Goal: Task Accomplishment & Management: Manage account settings

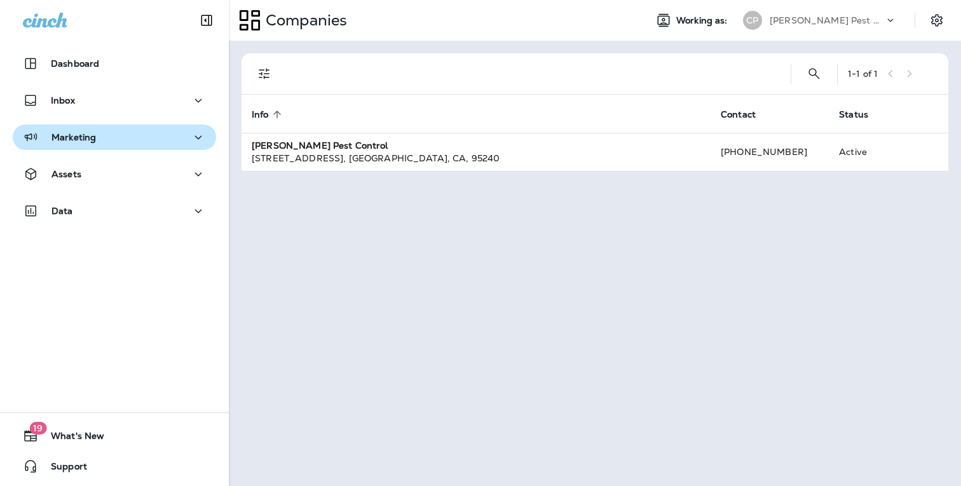
click at [200, 142] on icon "button" at bounding box center [198, 138] width 15 height 16
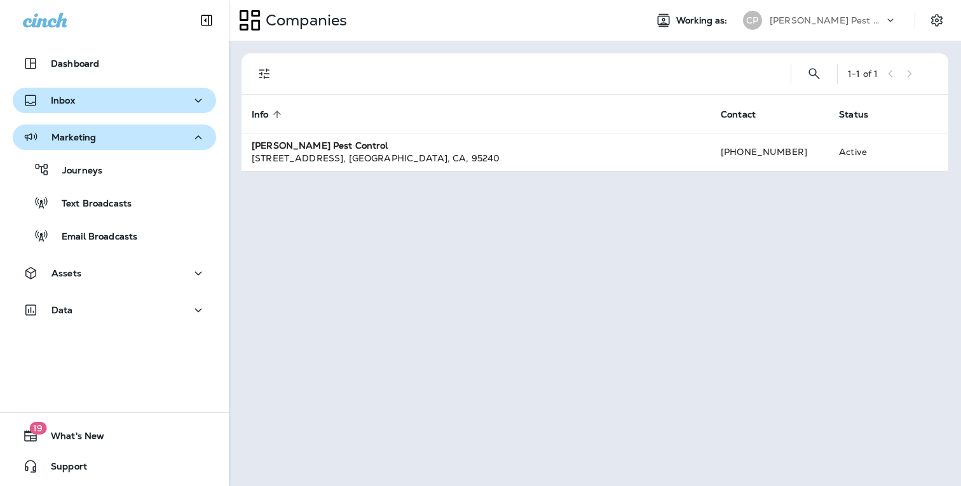
click at [203, 103] on icon "button" at bounding box center [198, 101] width 15 height 16
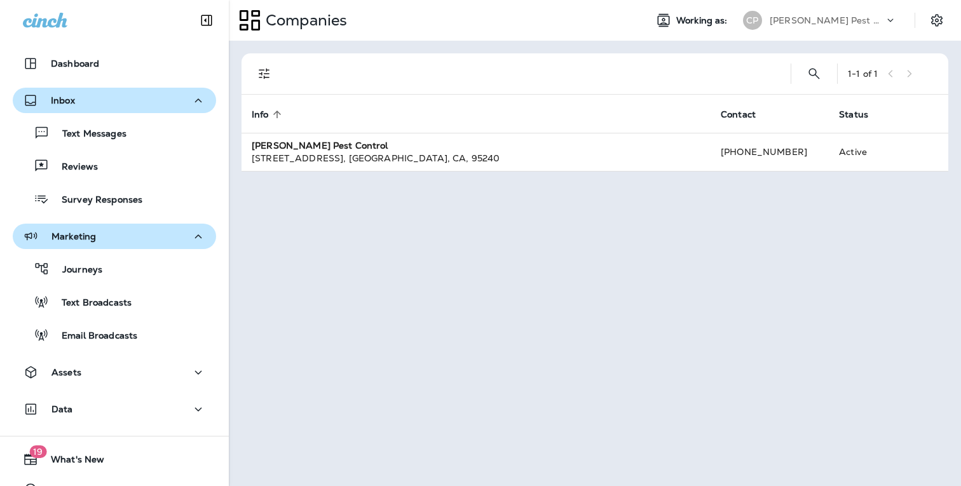
scroll to position [24, 0]
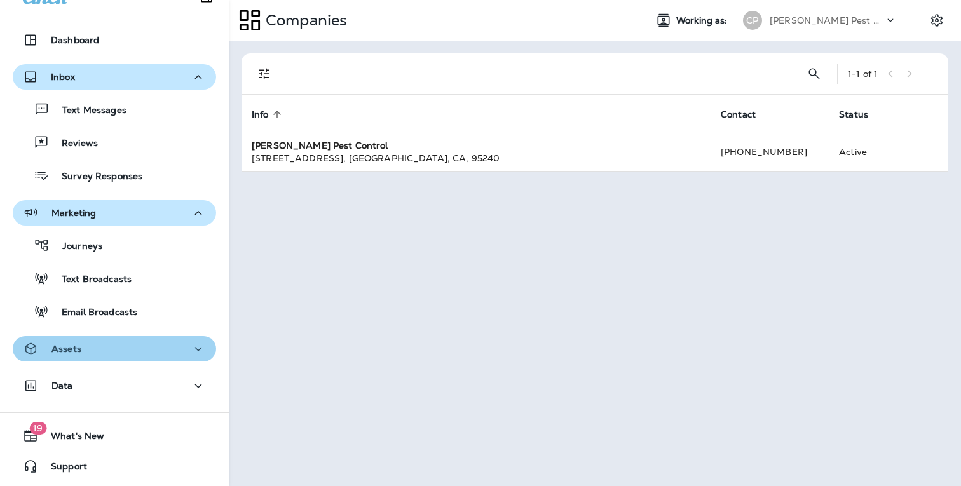
click at [198, 348] on icon "button" at bounding box center [198, 349] width 15 height 16
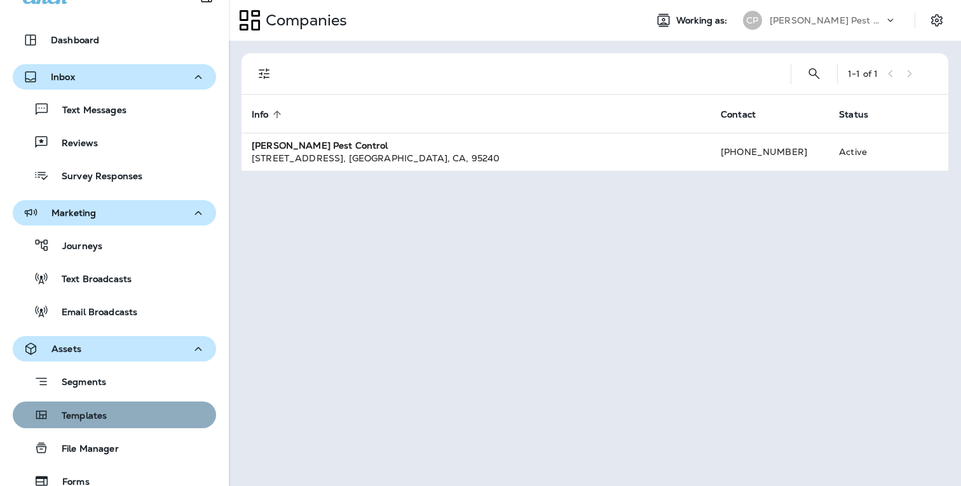
click at [78, 414] on p "Templates" at bounding box center [78, 416] width 58 height 12
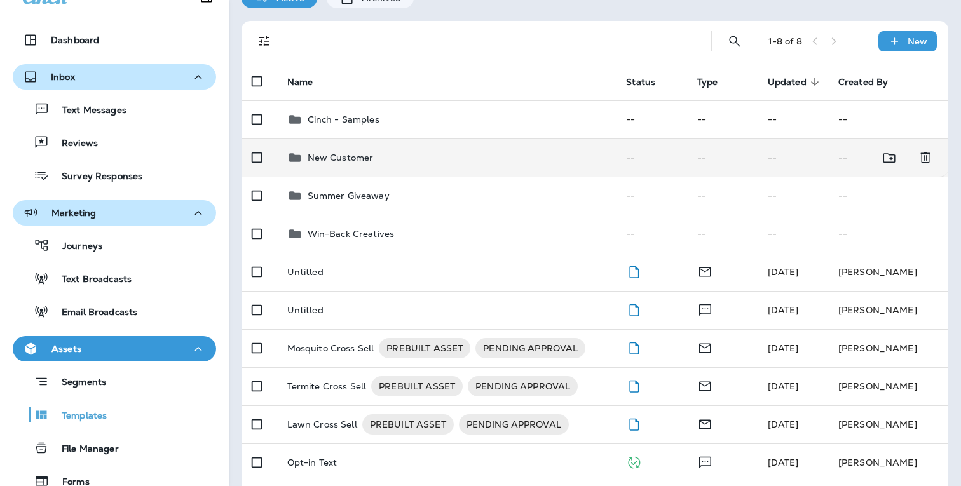
scroll to position [67, 0]
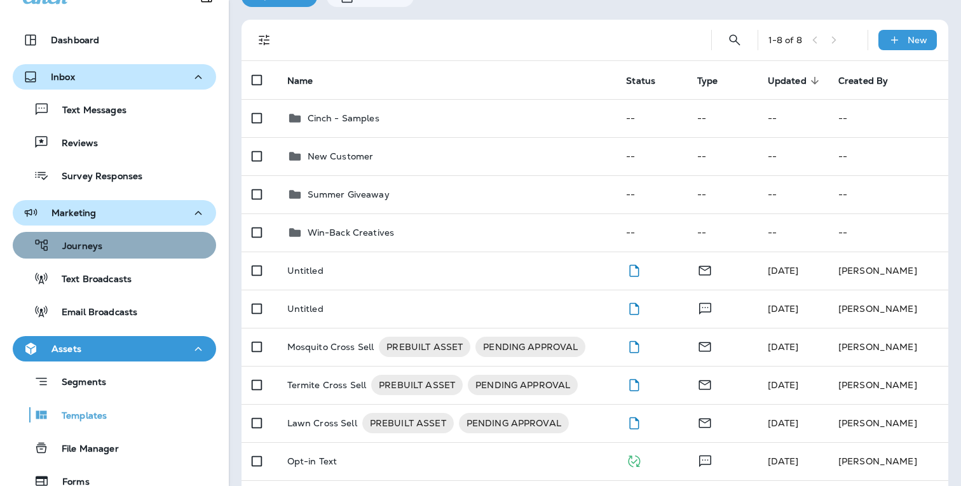
click at [87, 244] on p "Journeys" at bounding box center [76, 247] width 53 height 12
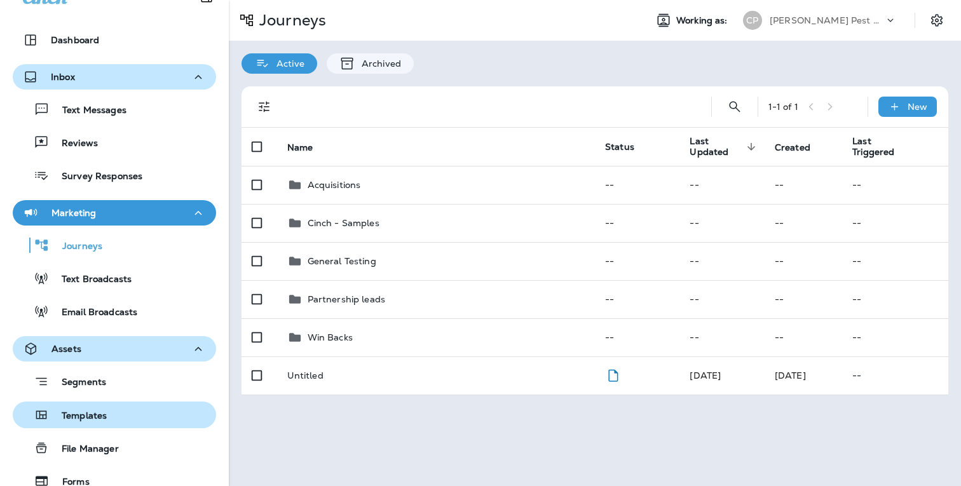
click at [97, 412] on p "Templates" at bounding box center [78, 416] width 58 height 12
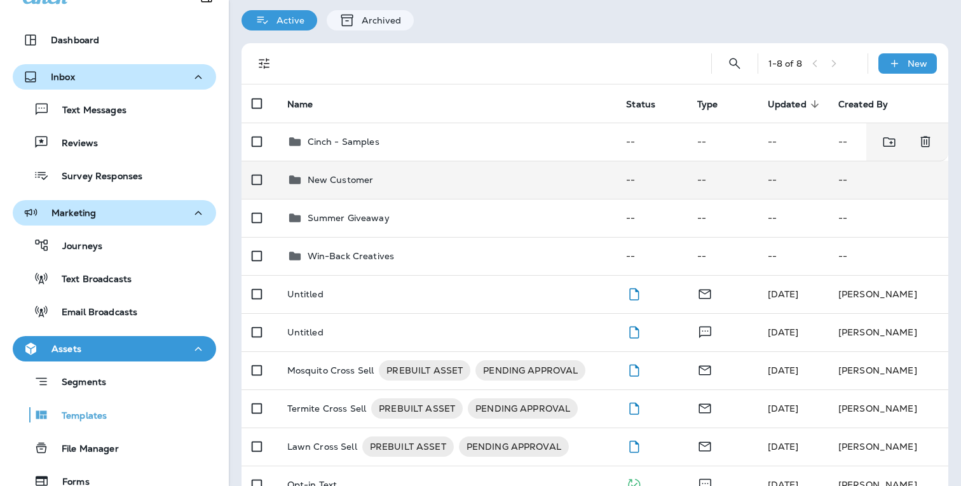
scroll to position [46, 0]
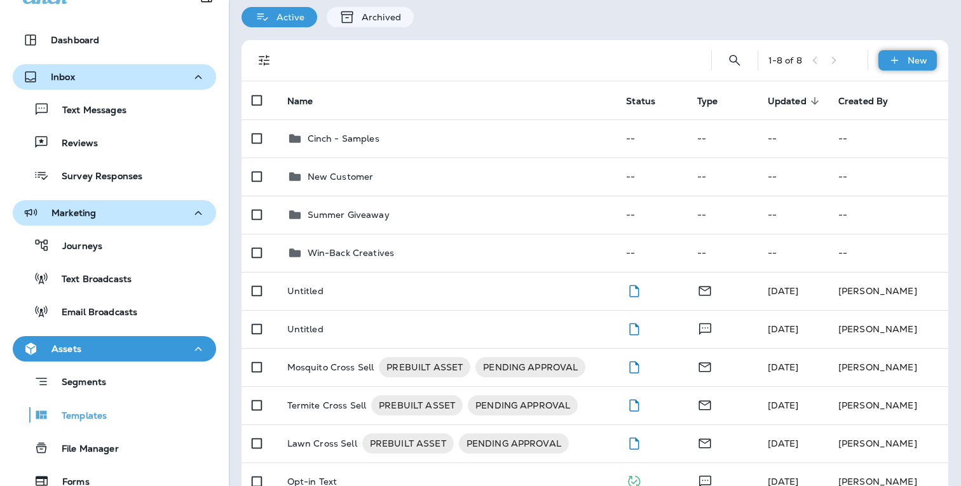
click at [910, 57] on p "New" at bounding box center [917, 60] width 20 height 10
click at [486, 294] on div at bounding box center [480, 243] width 961 height 486
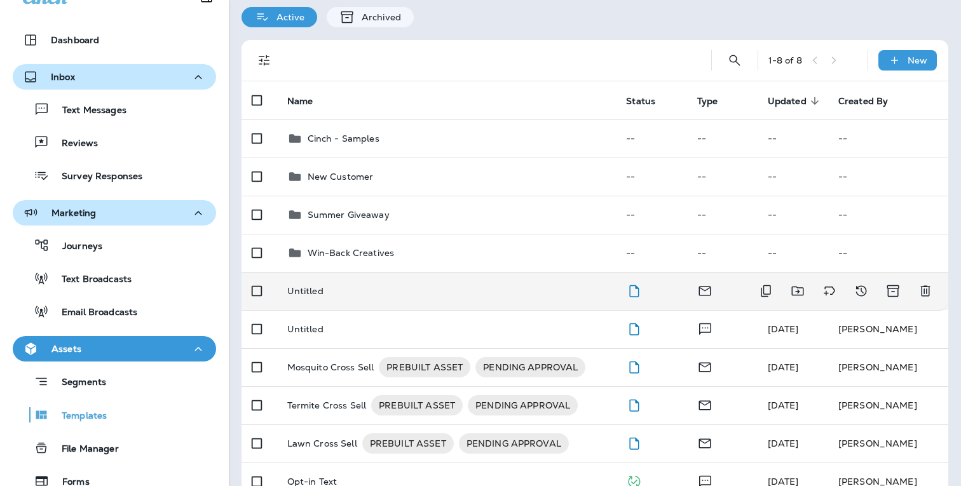
click at [323, 293] on p "Untitled" at bounding box center [305, 291] width 36 height 10
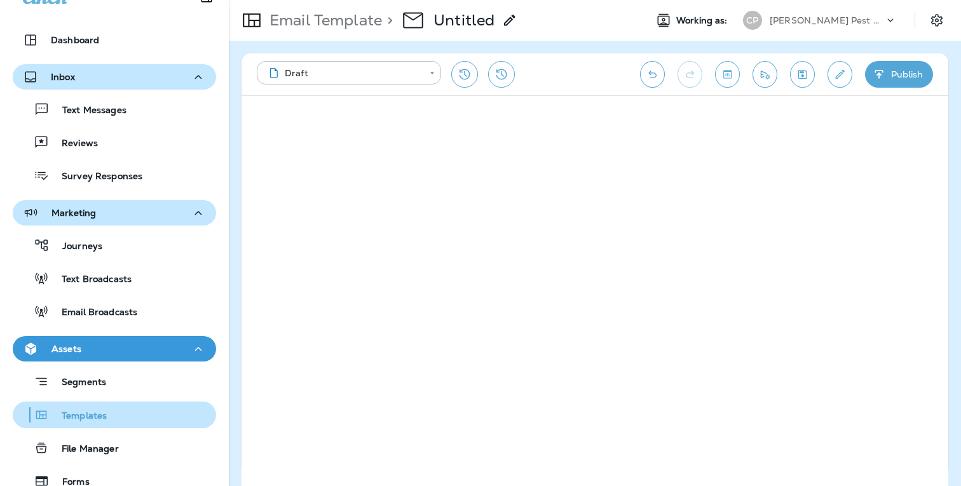
click at [84, 412] on p "Templates" at bounding box center [78, 416] width 58 height 12
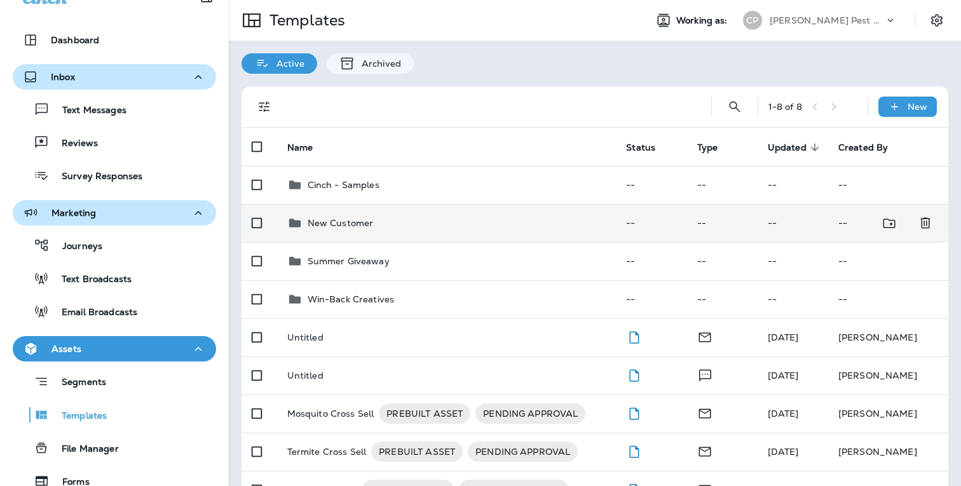
click at [353, 224] on p "New Customer" at bounding box center [340, 223] width 66 height 10
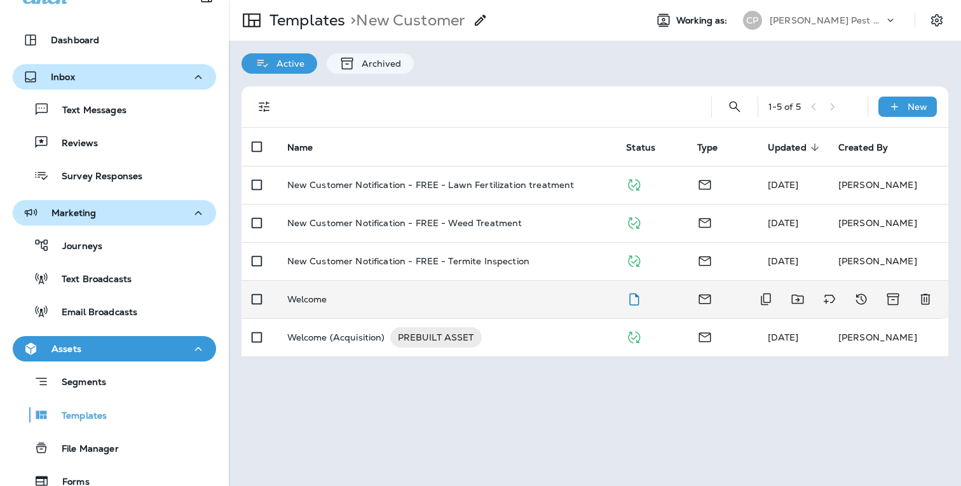
click at [311, 302] on p "Welcome" at bounding box center [307, 299] width 40 height 10
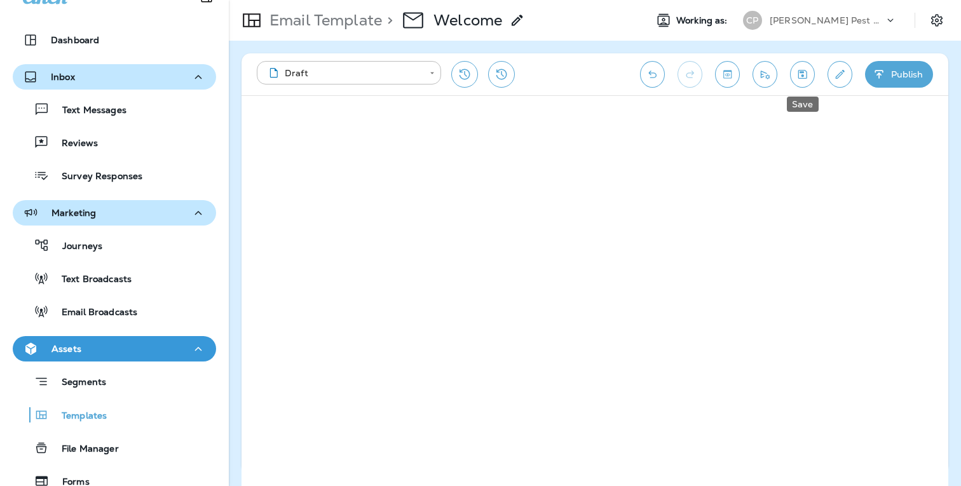
click at [804, 78] on icon "Save" at bounding box center [802, 74] width 9 height 9
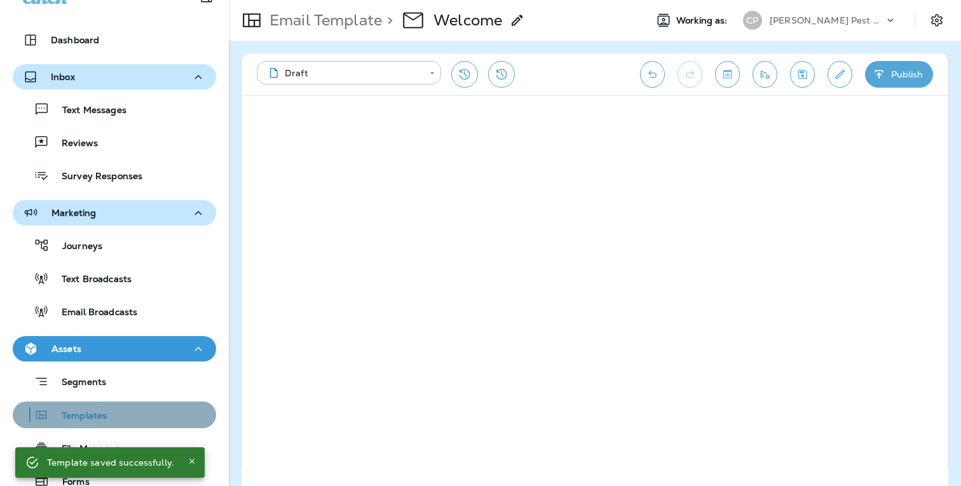
click at [91, 414] on p "Templates" at bounding box center [78, 416] width 58 height 12
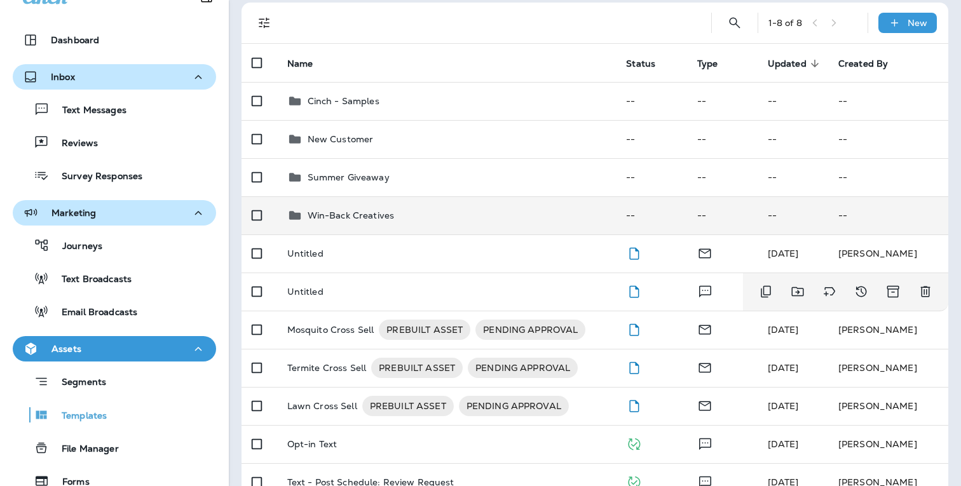
scroll to position [64, 0]
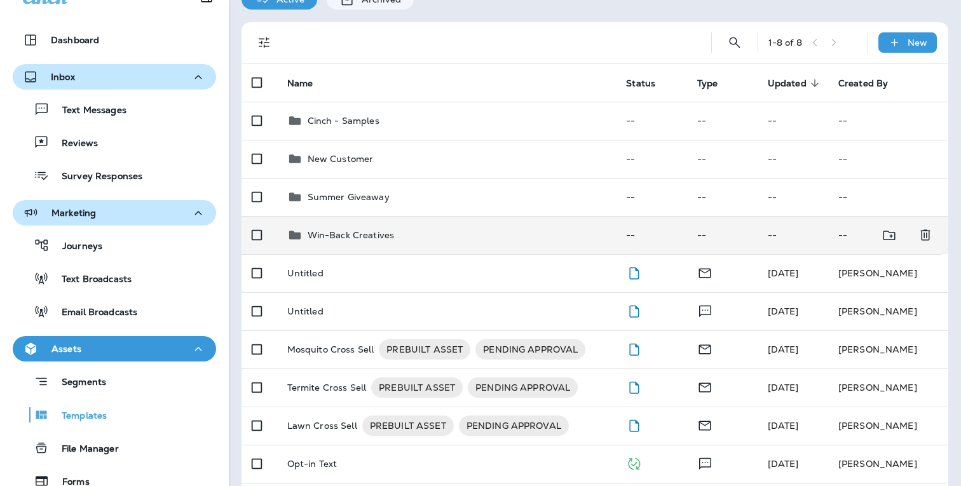
click at [377, 233] on p "Win-Back Creatives" at bounding box center [350, 235] width 87 height 10
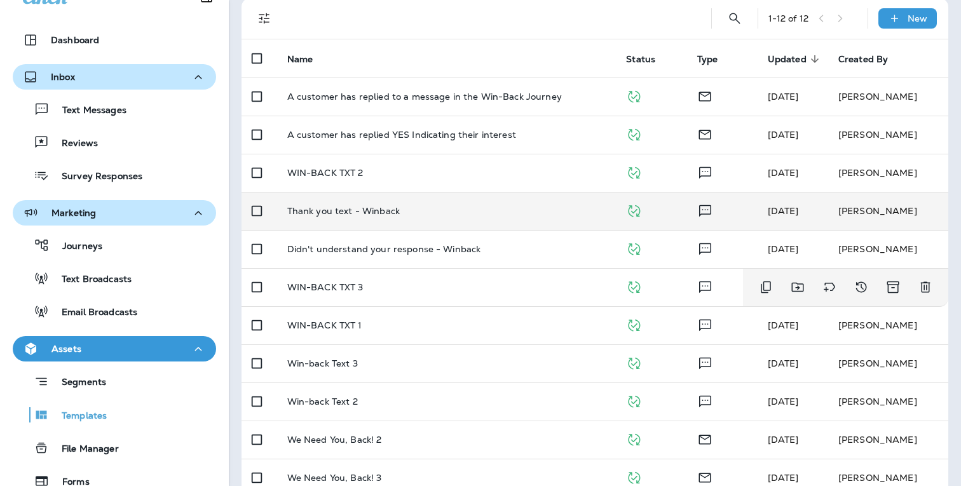
scroll to position [150, 0]
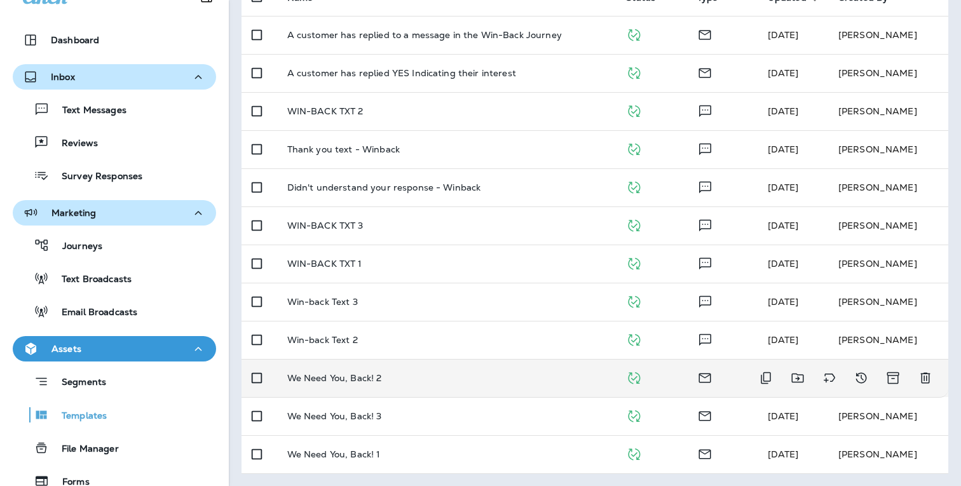
click at [361, 377] on p "We Need You, Back! 2" at bounding box center [334, 378] width 95 height 10
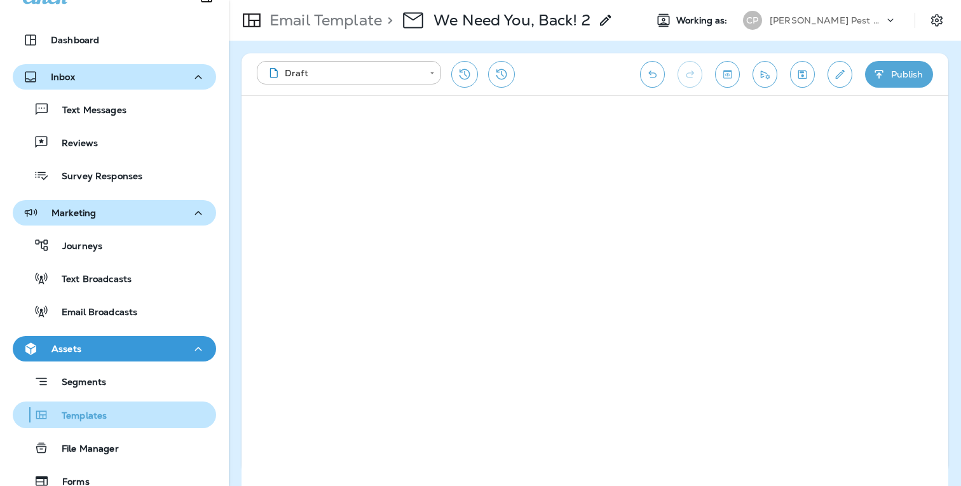
click at [86, 414] on p "Templates" at bounding box center [78, 416] width 58 height 12
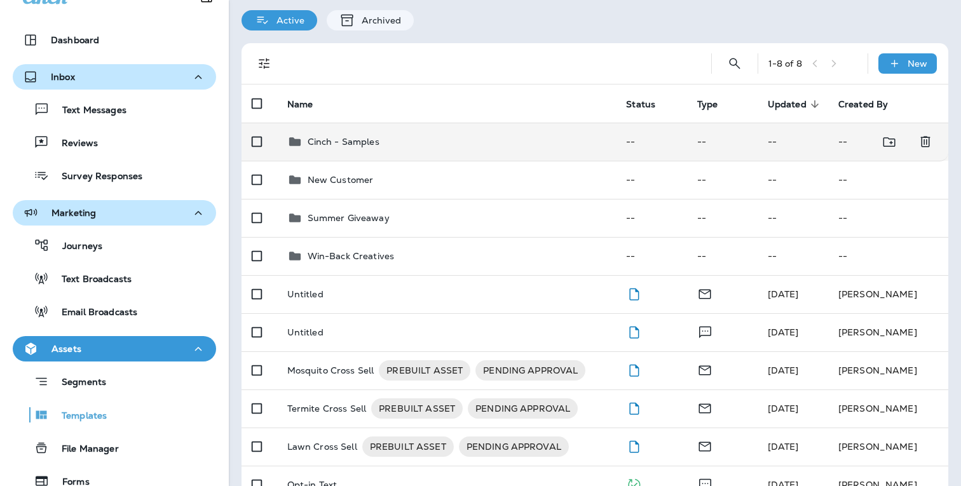
scroll to position [150, 0]
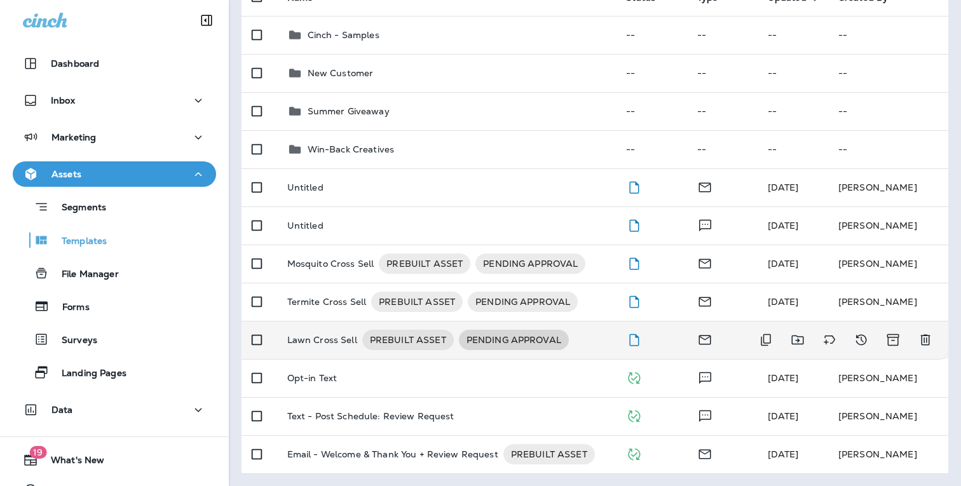
scroll to position [128, 0]
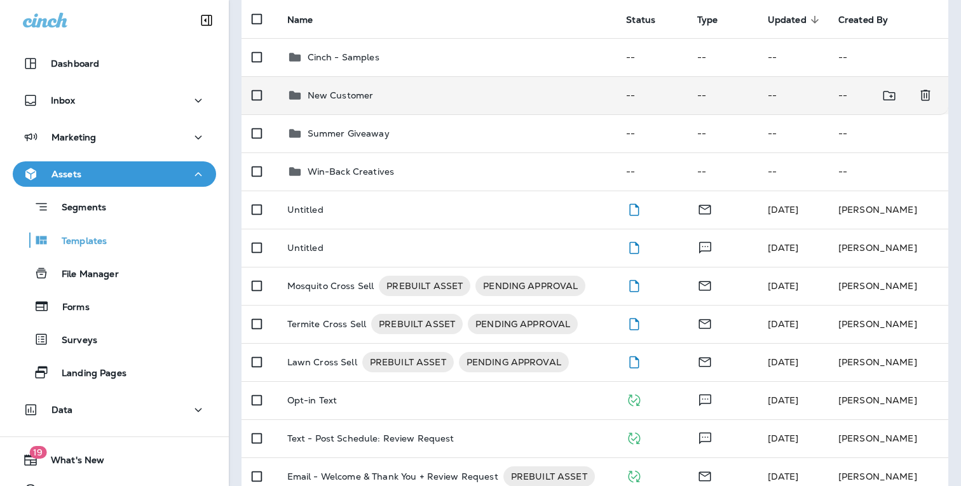
click at [361, 97] on p "New Customer" at bounding box center [340, 95] width 66 height 10
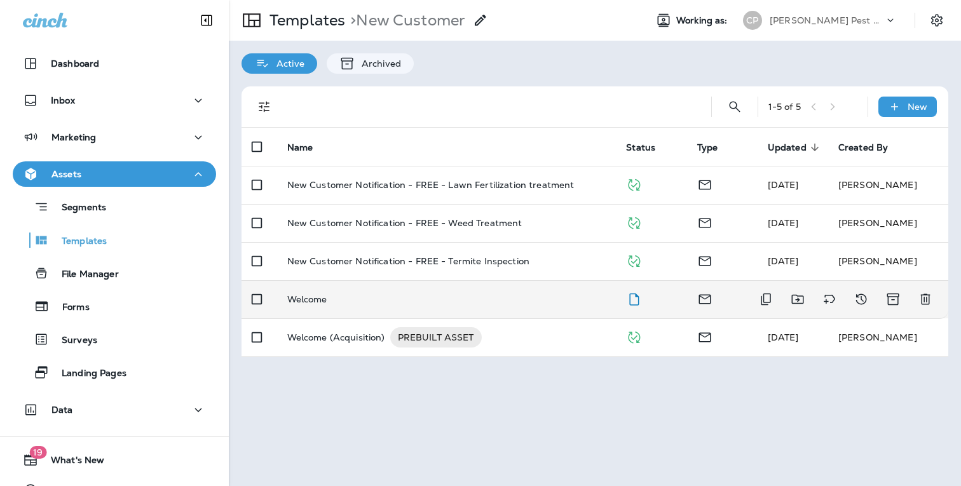
click at [454, 296] on div "Welcome" at bounding box center [446, 299] width 319 height 10
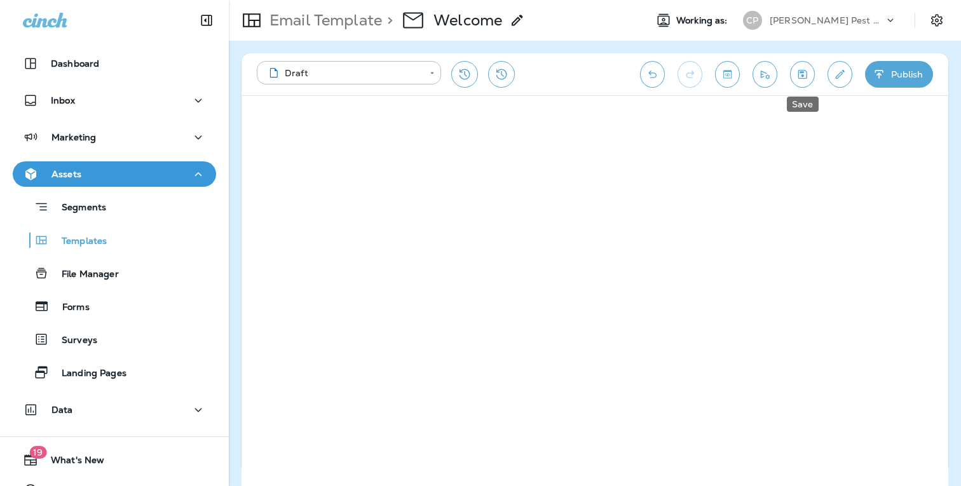
click at [800, 74] on icon "Save" at bounding box center [801, 74] width 13 height 13
click at [515, 22] on icon at bounding box center [516, 20] width 15 height 15
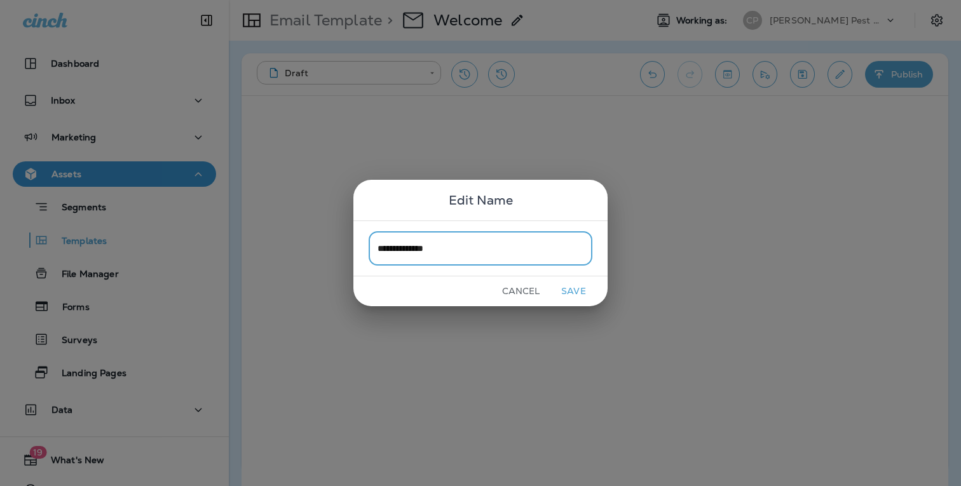
type input "**********"
click at [573, 292] on button "Save" at bounding box center [574, 291] width 48 height 20
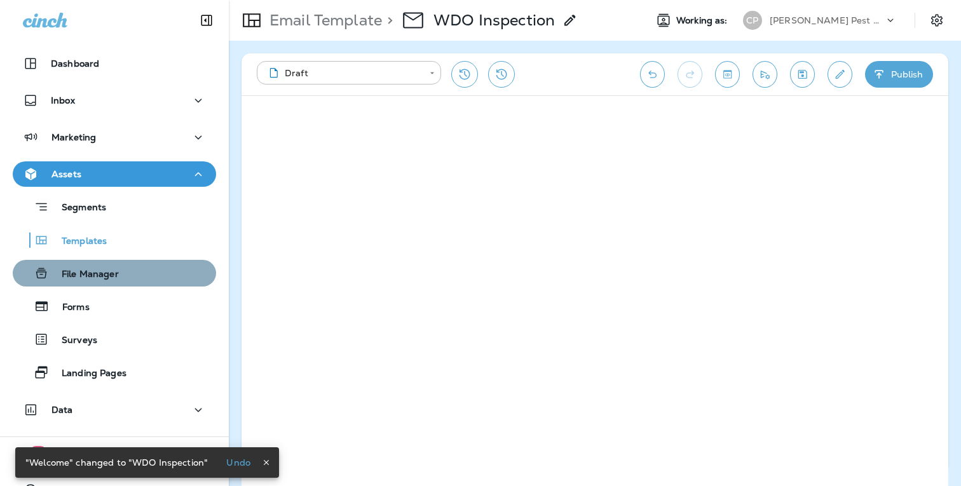
click at [88, 274] on p "File Manager" at bounding box center [84, 275] width 70 height 12
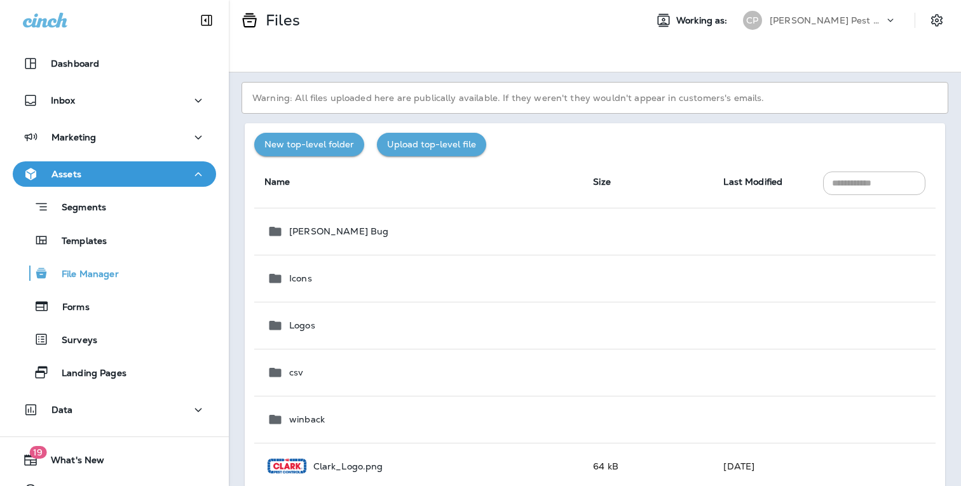
click at [414, 149] on button "Upload top-level file" at bounding box center [431, 145] width 109 height 24
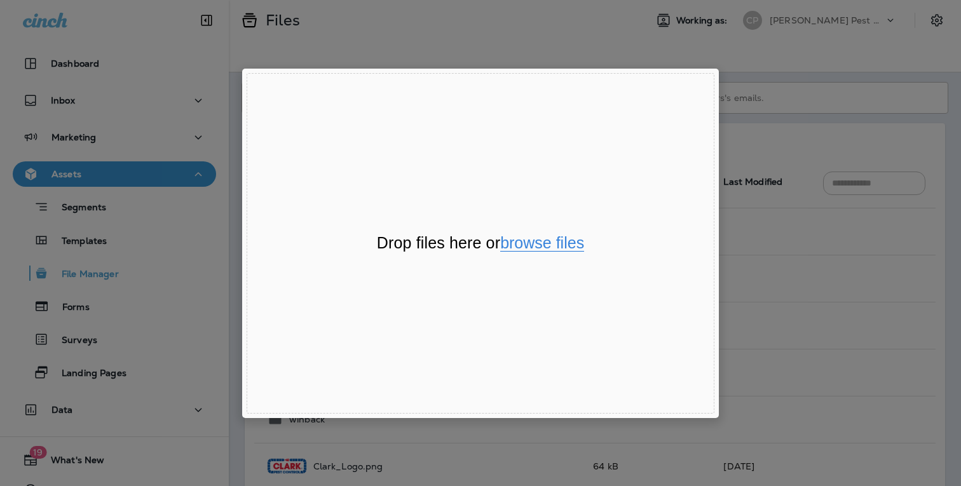
click at [552, 245] on button "browse files" at bounding box center [542, 243] width 84 height 17
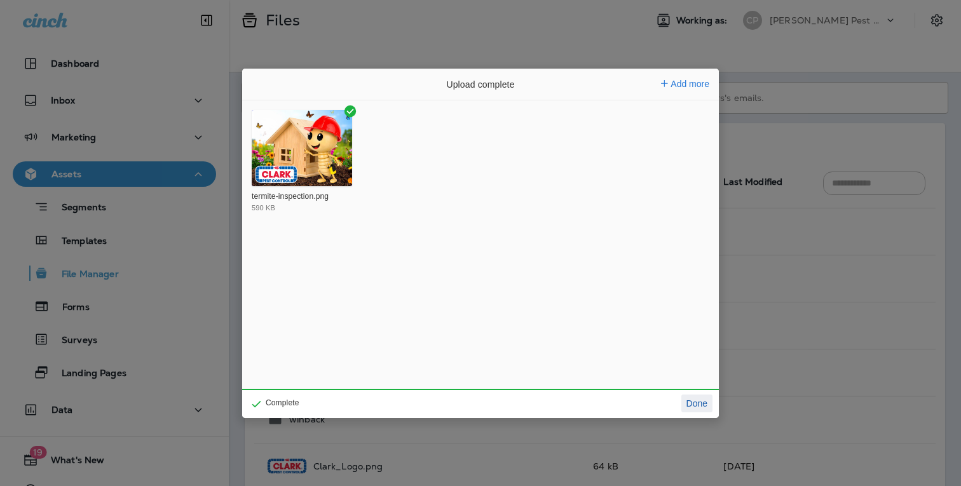
click at [693, 405] on button "Done" at bounding box center [696, 404] width 31 height 18
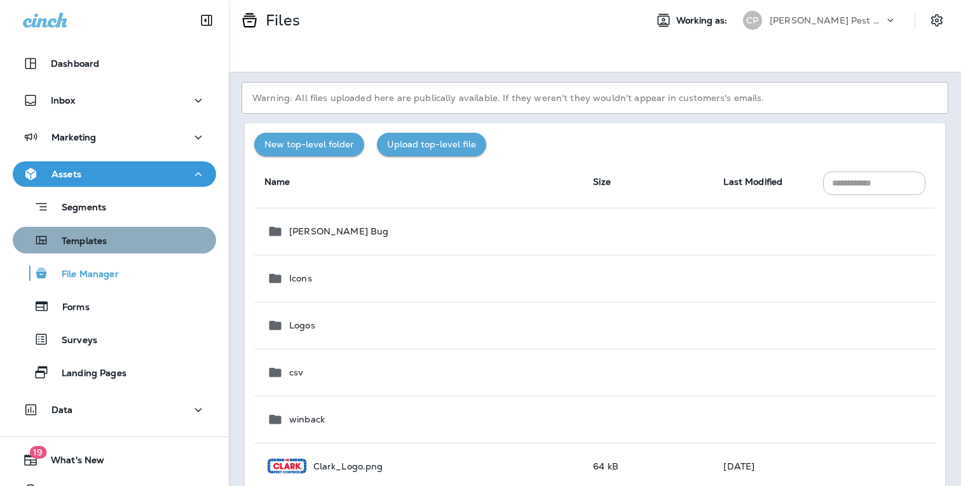
click at [104, 240] on p "Templates" at bounding box center [78, 242] width 58 height 12
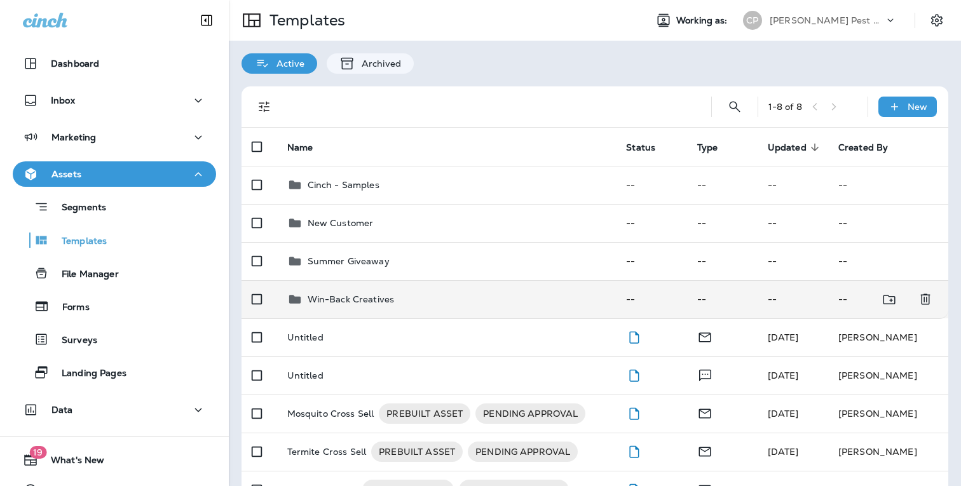
click at [372, 296] on p "Win-Back Creatives" at bounding box center [350, 299] width 87 height 10
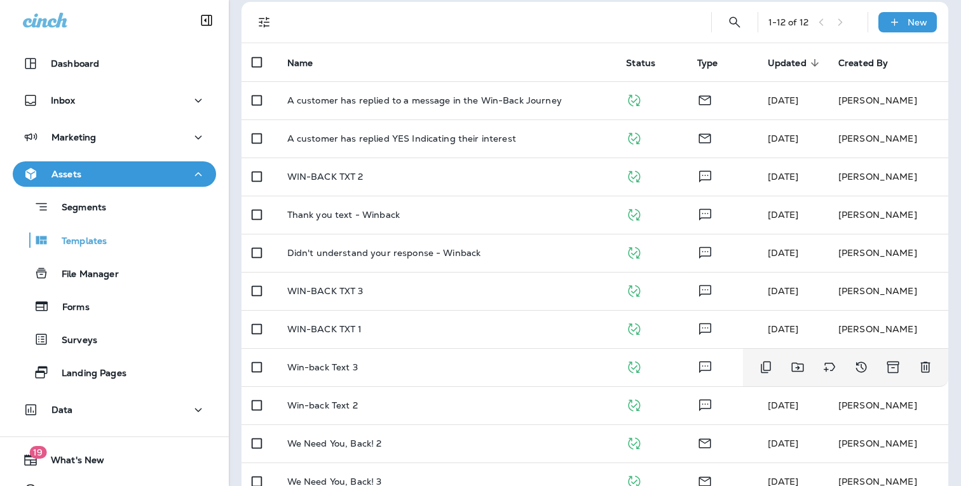
scroll to position [93, 0]
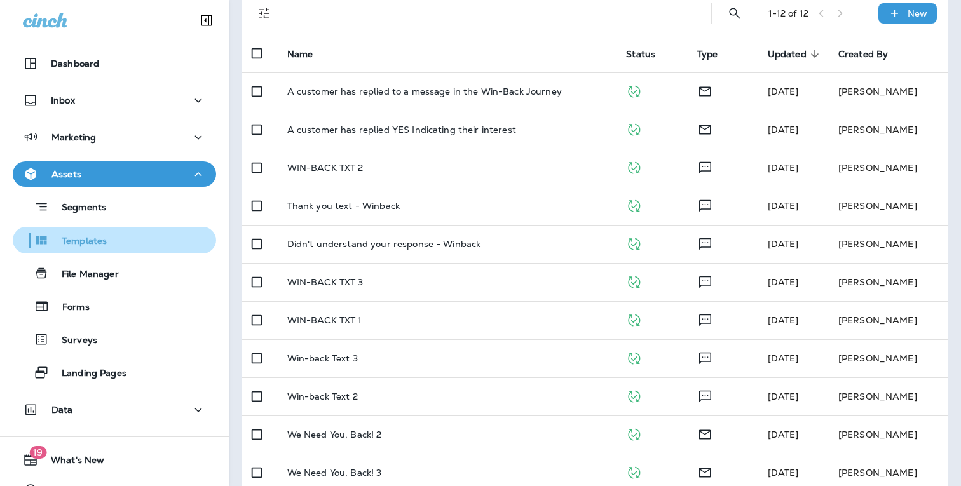
click at [92, 238] on p "Templates" at bounding box center [78, 242] width 58 height 12
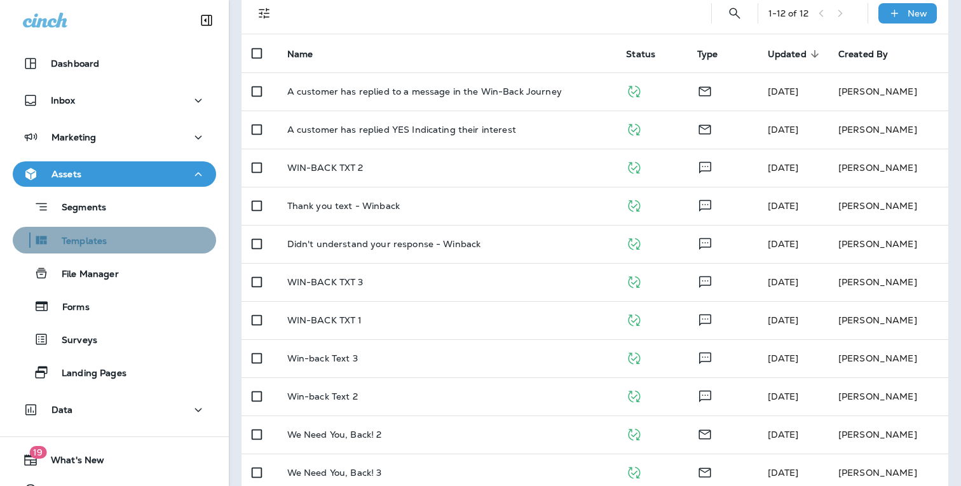
click at [97, 241] on p "Templates" at bounding box center [78, 242] width 58 height 12
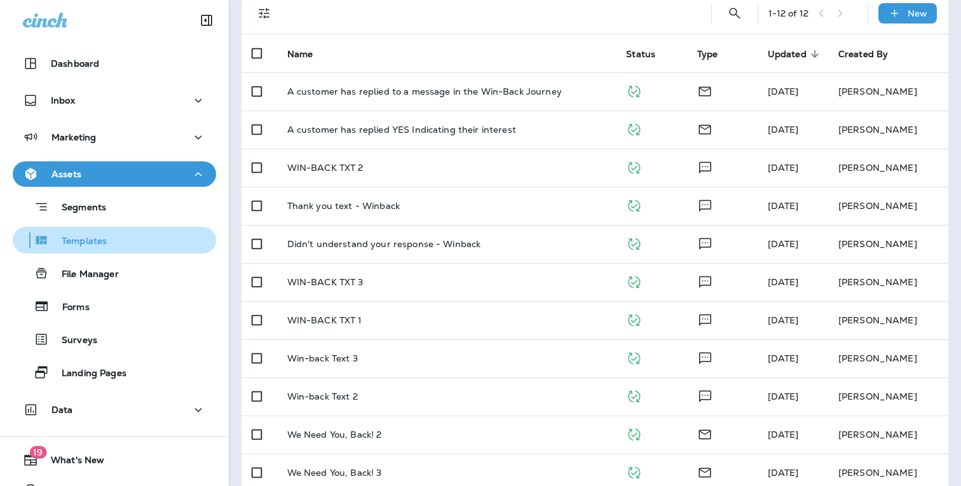
click at [97, 241] on p "Templates" at bounding box center [78, 242] width 58 height 12
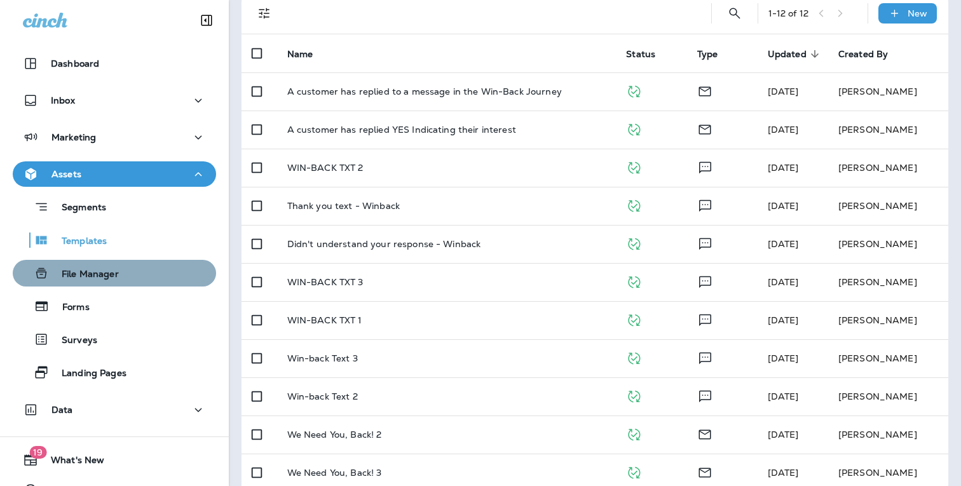
click at [95, 270] on p "File Manager" at bounding box center [84, 275] width 70 height 12
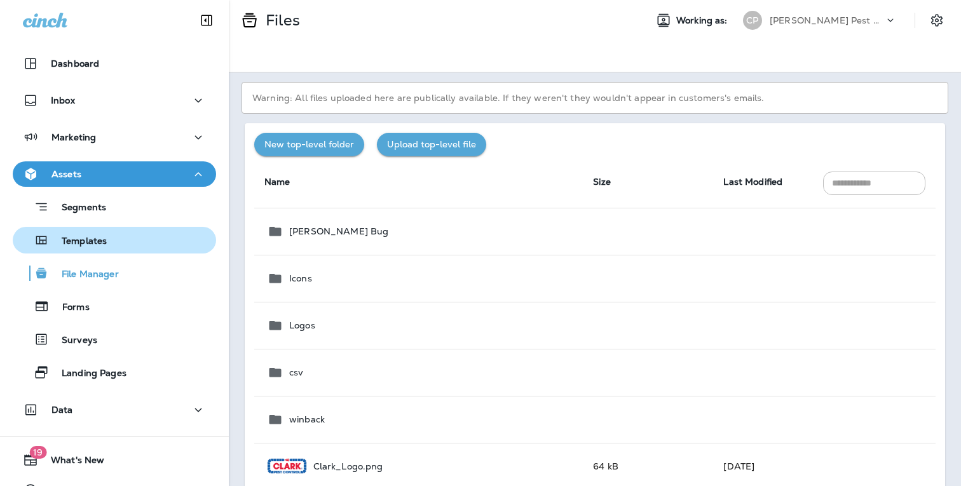
click at [92, 239] on p "Templates" at bounding box center [78, 242] width 58 height 12
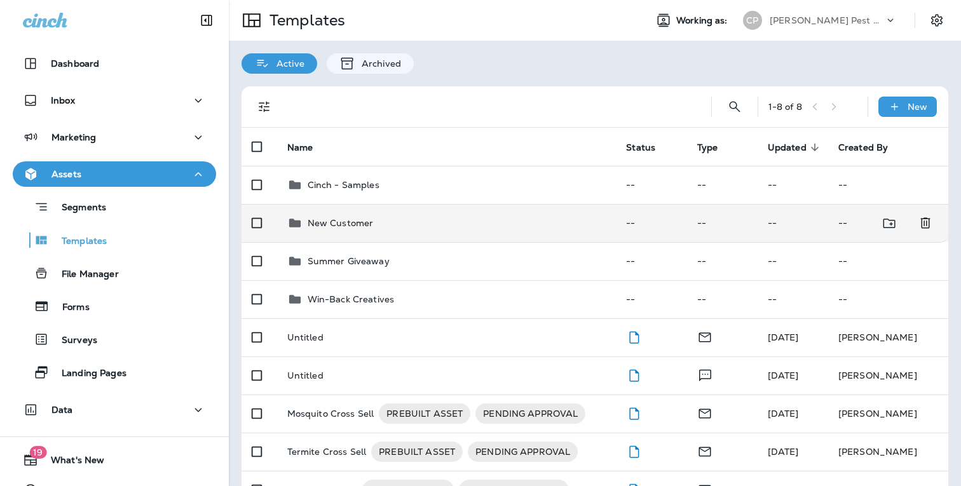
click at [358, 225] on p "New Customer" at bounding box center [340, 223] width 66 height 10
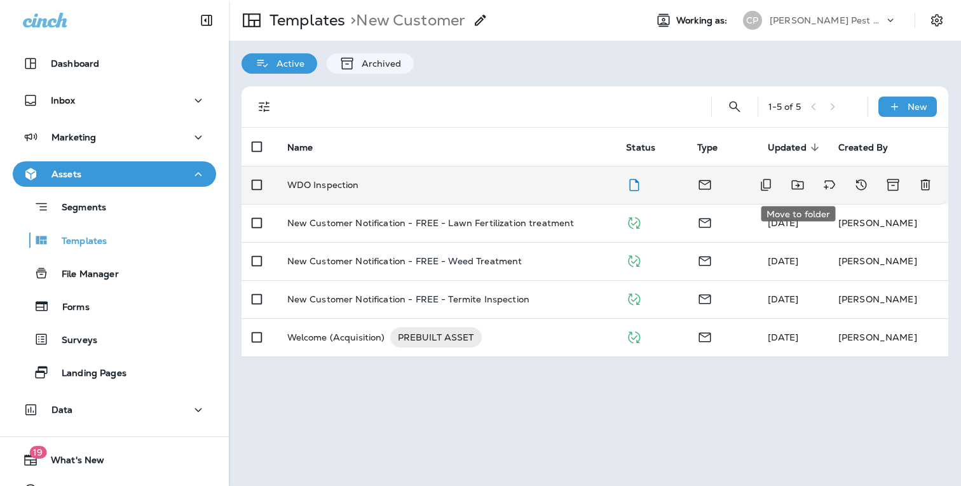
click at [792, 188] on icon "Move to folder" at bounding box center [797, 184] width 15 height 15
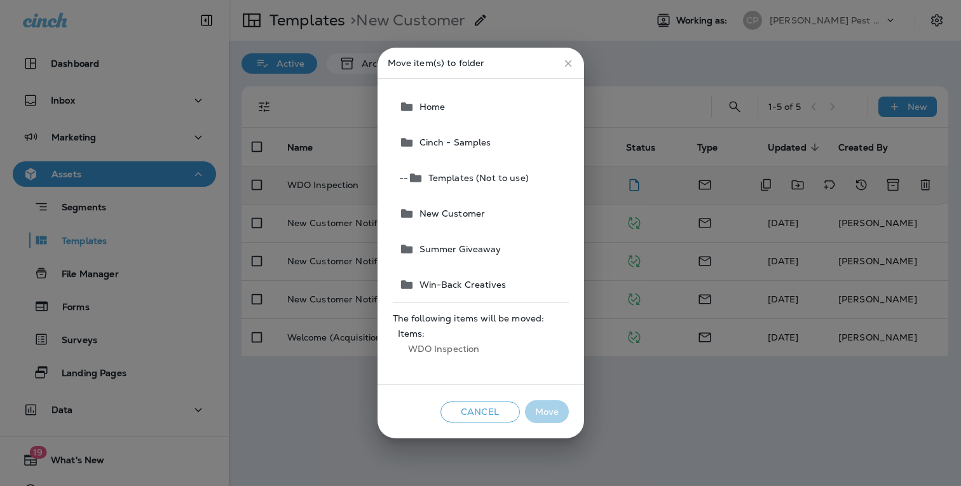
click at [491, 408] on button "Cancel" at bounding box center [479, 411] width 79 height 21
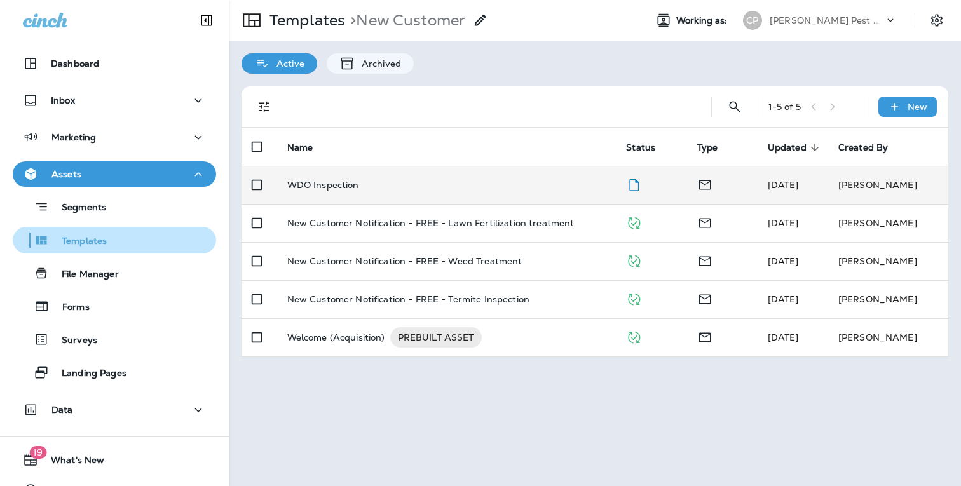
click at [104, 240] on p "Templates" at bounding box center [78, 242] width 58 height 12
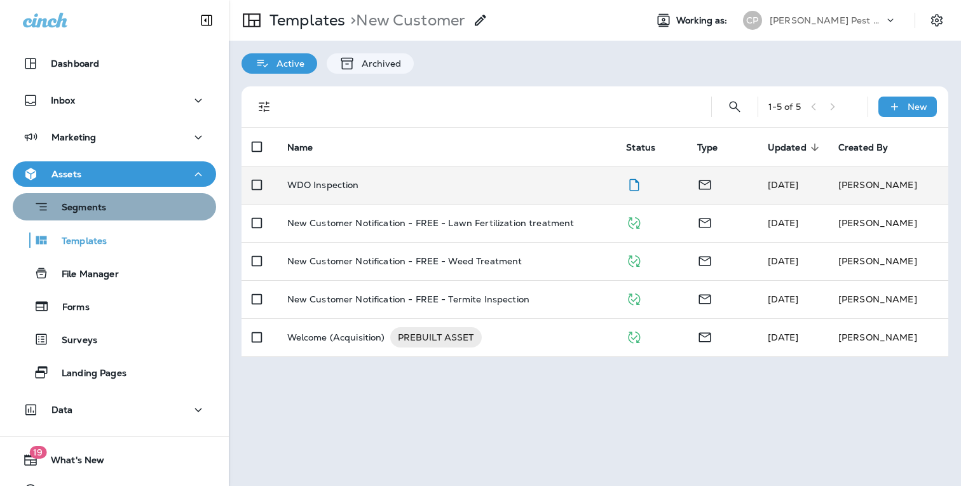
click at [90, 207] on p "Segments" at bounding box center [77, 208] width 57 height 13
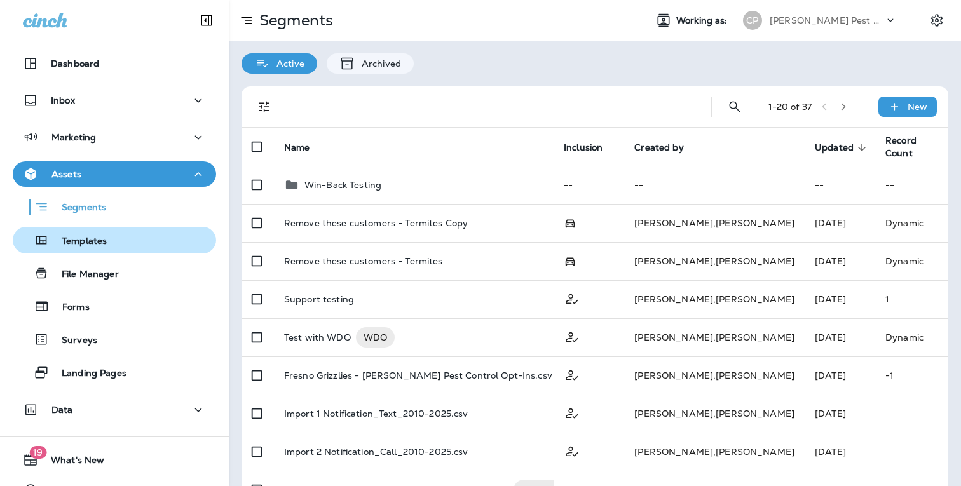
click at [84, 238] on p "Templates" at bounding box center [78, 242] width 58 height 12
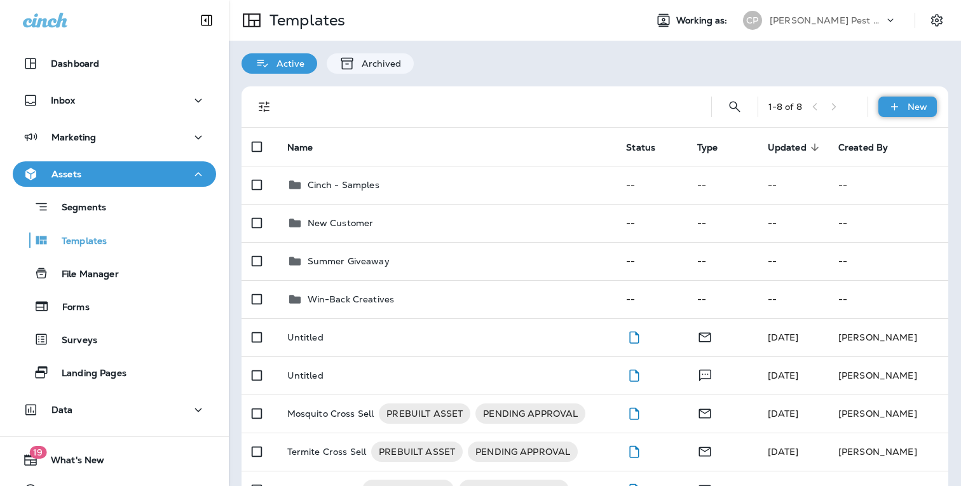
click at [912, 102] on p "New" at bounding box center [917, 107] width 20 height 10
click at [894, 168] on li "New Folder" at bounding box center [898, 170] width 107 height 30
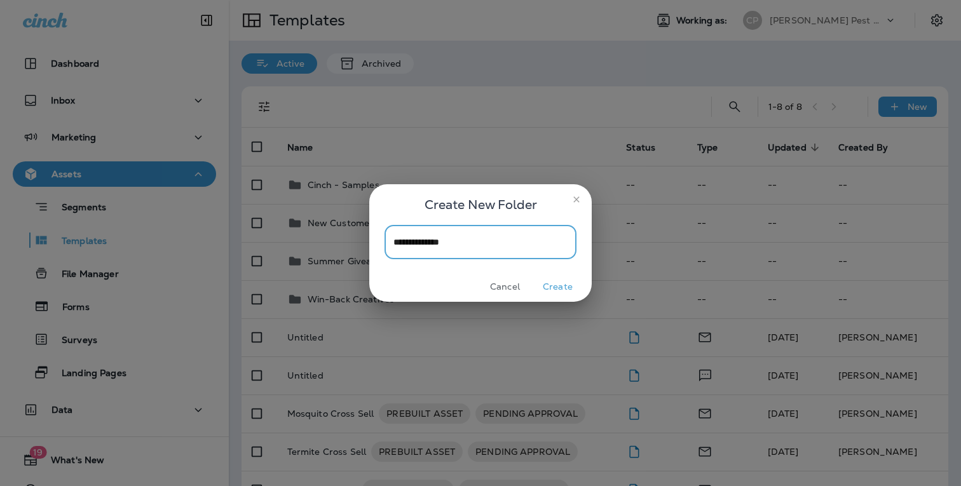
type input "**********"
click at [563, 285] on button "Create" at bounding box center [558, 287] width 48 height 20
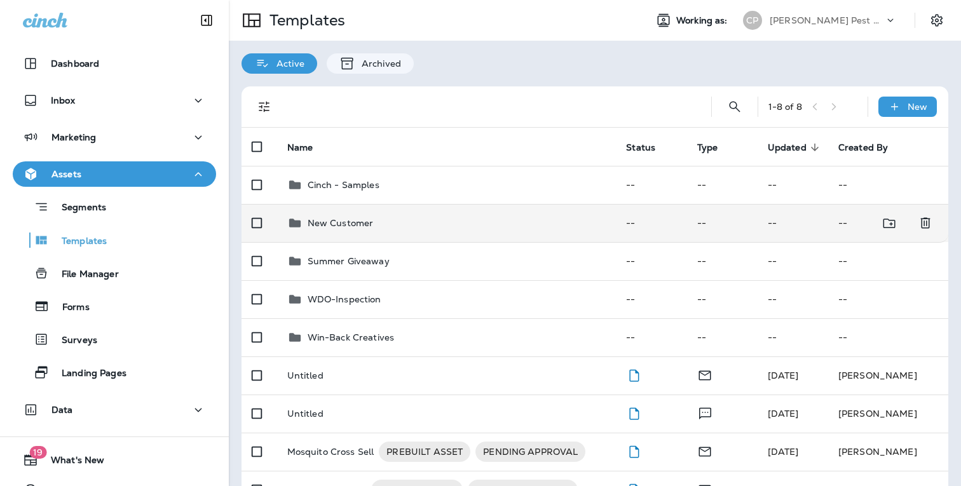
click at [357, 222] on p "New Customer" at bounding box center [340, 223] width 66 height 10
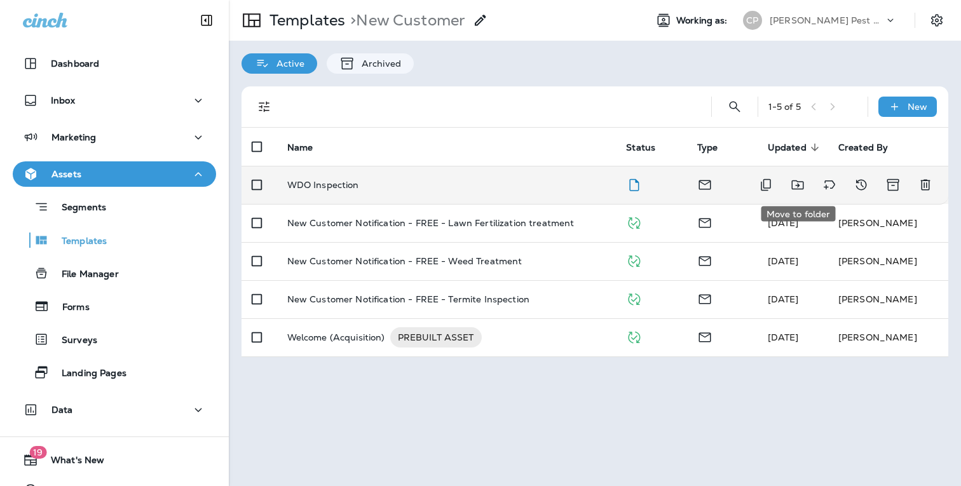
click at [801, 184] on icon "Move to folder" at bounding box center [797, 184] width 15 height 15
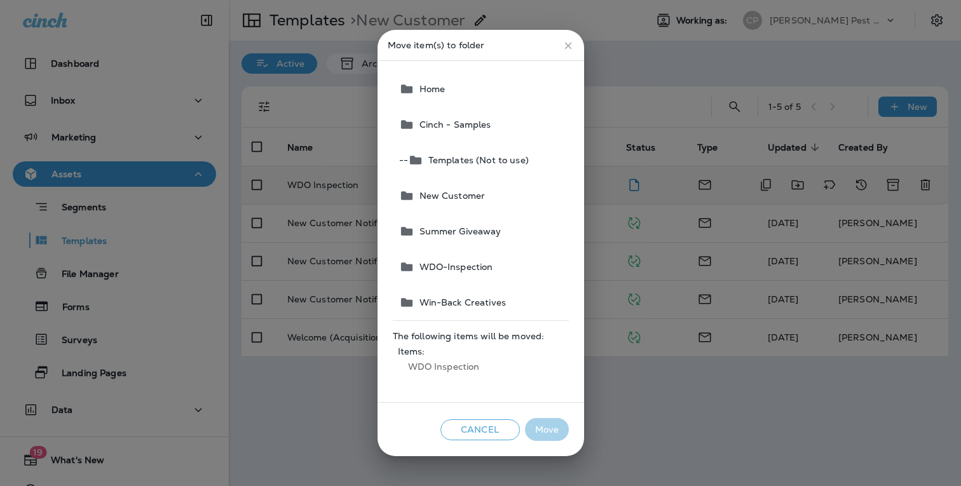
click at [462, 272] on span "WDO-Inspection" at bounding box center [453, 267] width 79 height 10
click at [546, 431] on button "Move" at bounding box center [547, 430] width 44 height 24
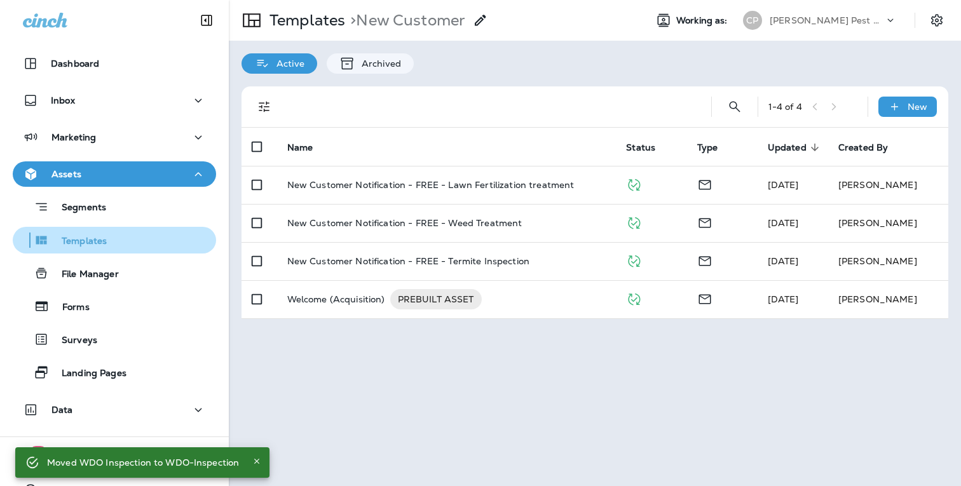
click at [99, 240] on p "Templates" at bounding box center [78, 242] width 58 height 12
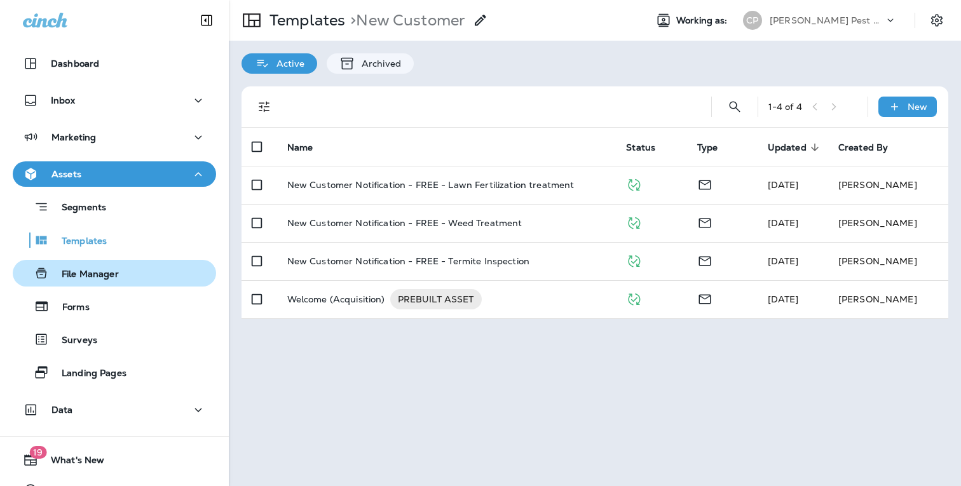
click at [104, 267] on div "File Manager" at bounding box center [68, 273] width 101 height 19
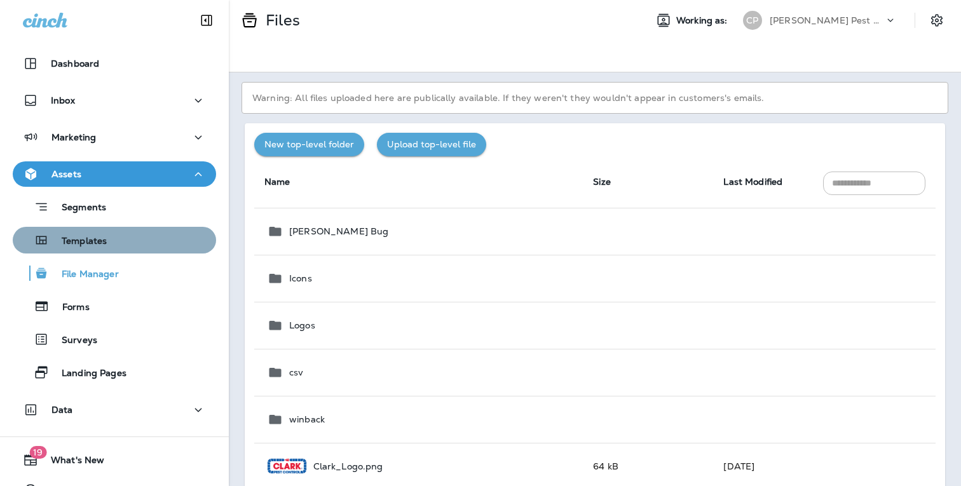
click at [101, 239] on p "Templates" at bounding box center [78, 242] width 58 height 12
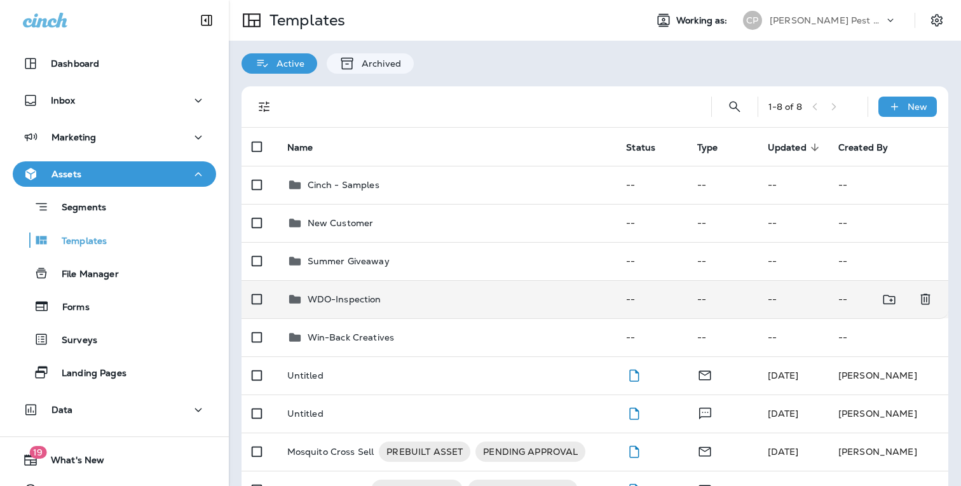
click at [367, 299] on p "WDO-Inspection" at bounding box center [344, 299] width 74 height 10
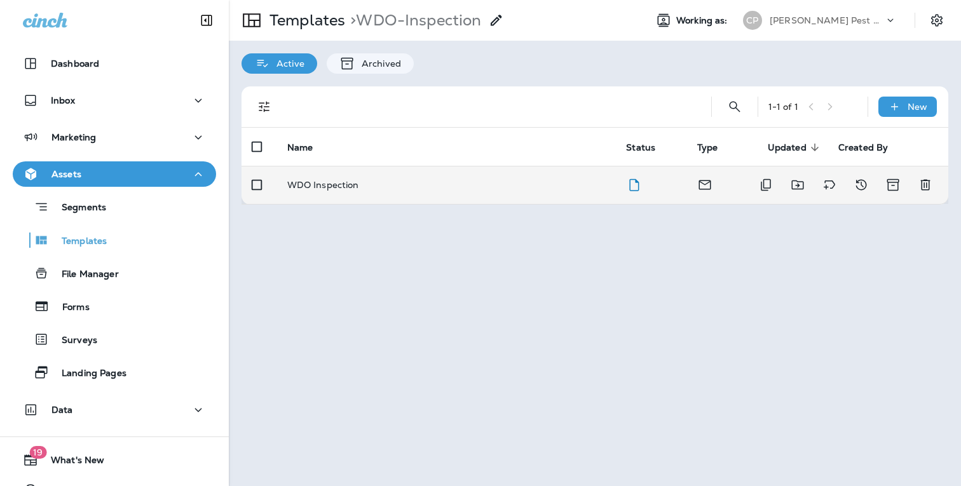
click at [342, 187] on p "WDO Inspection" at bounding box center [323, 185] width 72 height 10
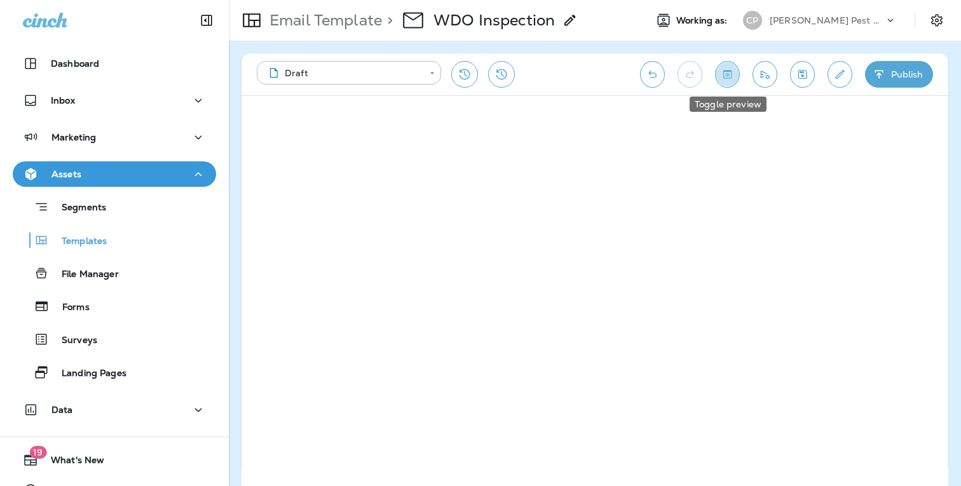
click at [732, 73] on icon "Toggle preview" at bounding box center [726, 74] width 13 height 13
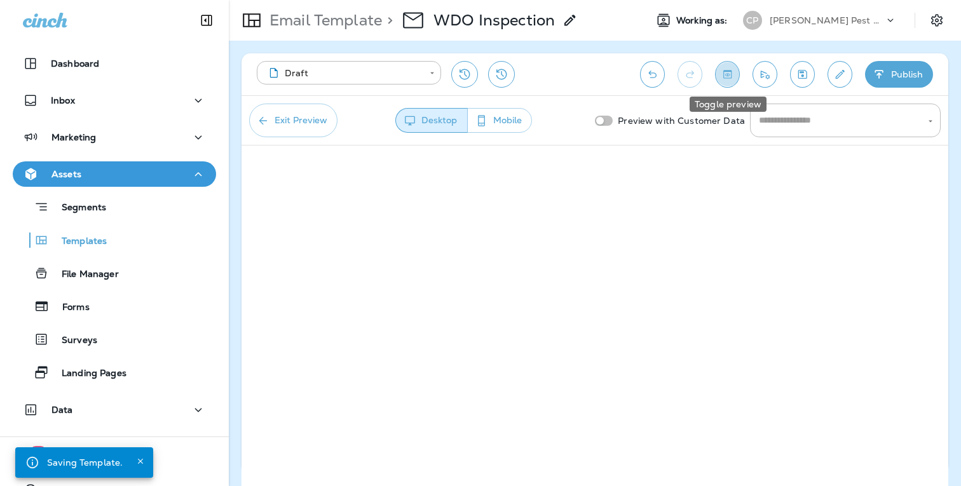
click at [727, 72] on icon "Toggle preview" at bounding box center [726, 74] width 13 height 13
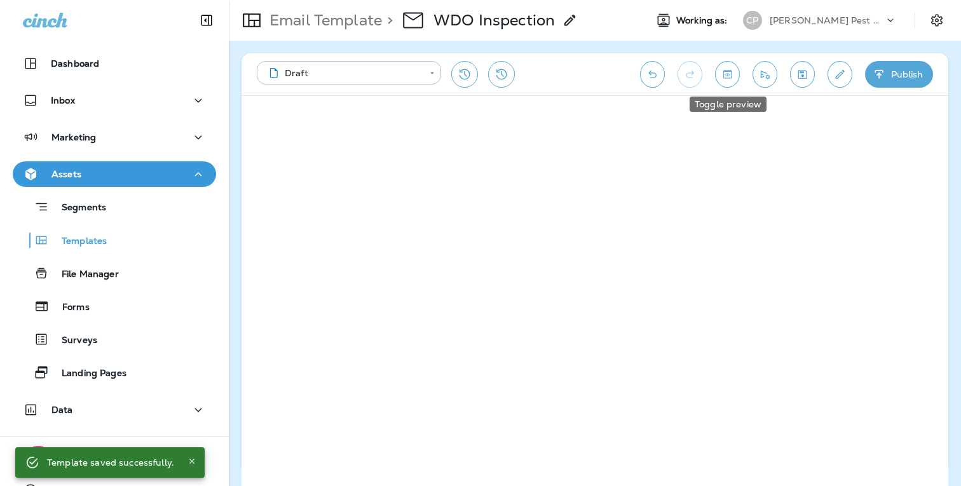
click at [725, 70] on icon "Toggle preview" at bounding box center [726, 74] width 13 height 13
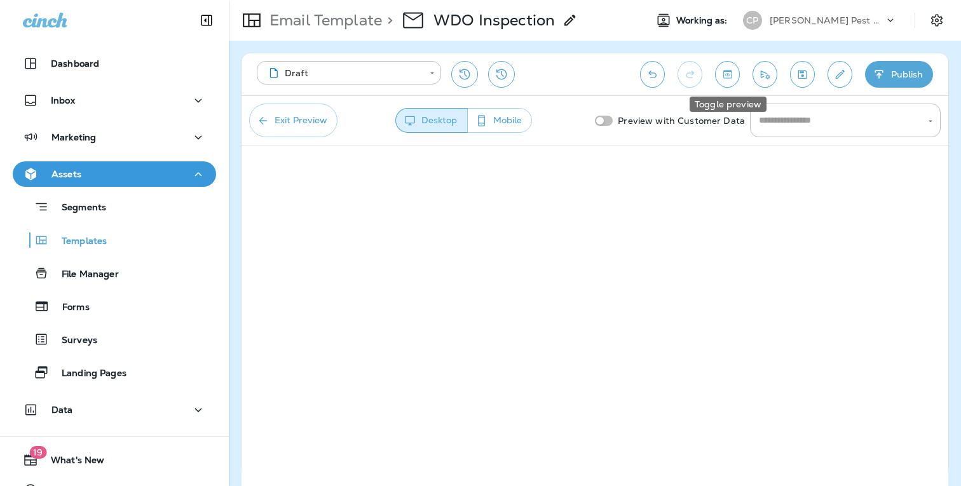
click at [729, 71] on icon "Toggle preview" at bounding box center [727, 74] width 8 height 8
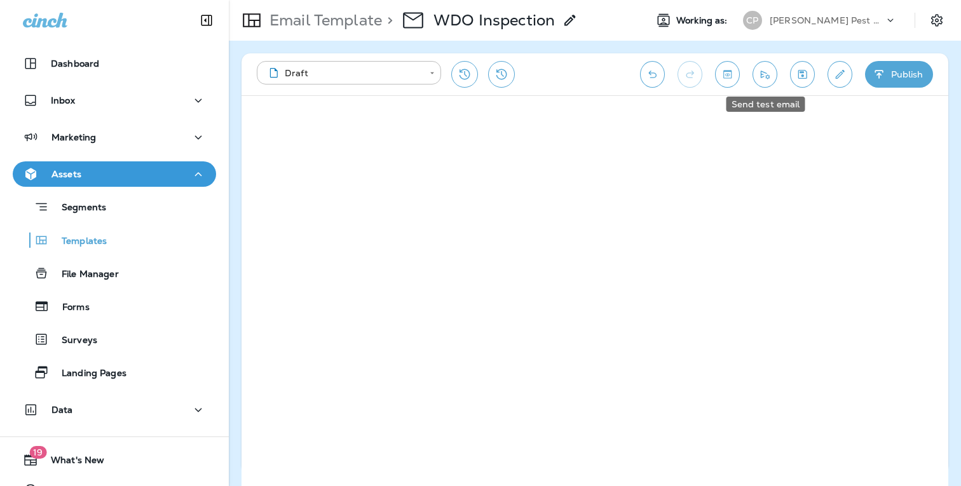
click at [765, 76] on icon "Send test email" at bounding box center [764, 74] width 13 height 13
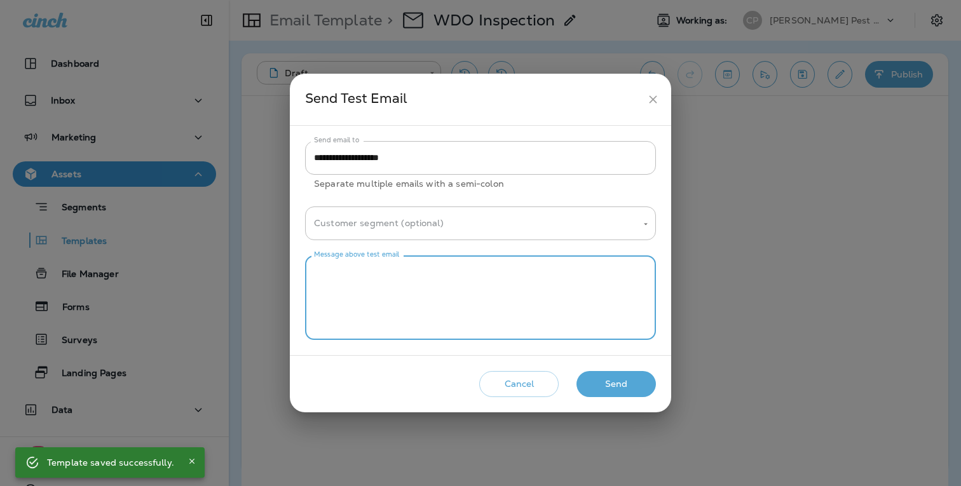
click at [478, 287] on textarea "Message above test email" at bounding box center [480, 298] width 333 height 64
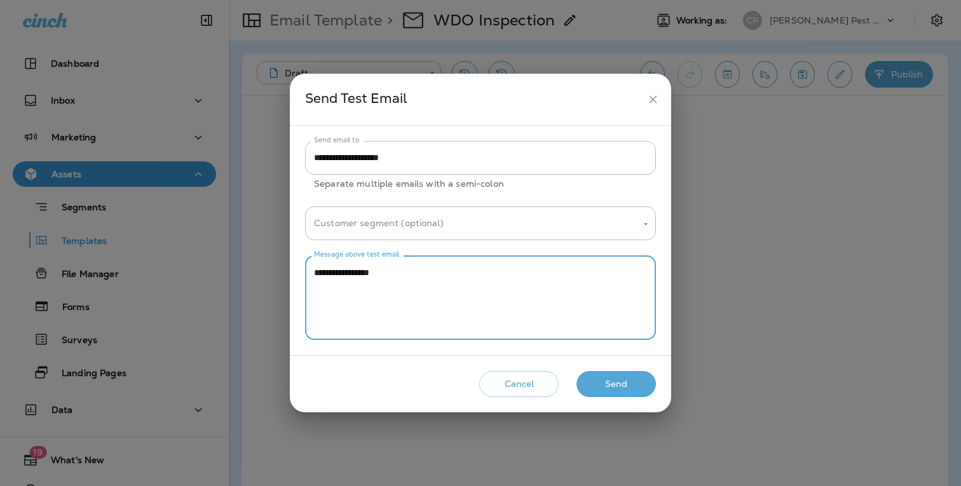
type textarea "**********"
click at [611, 381] on button "Send" at bounding box center [615, 384] width 79 height 26
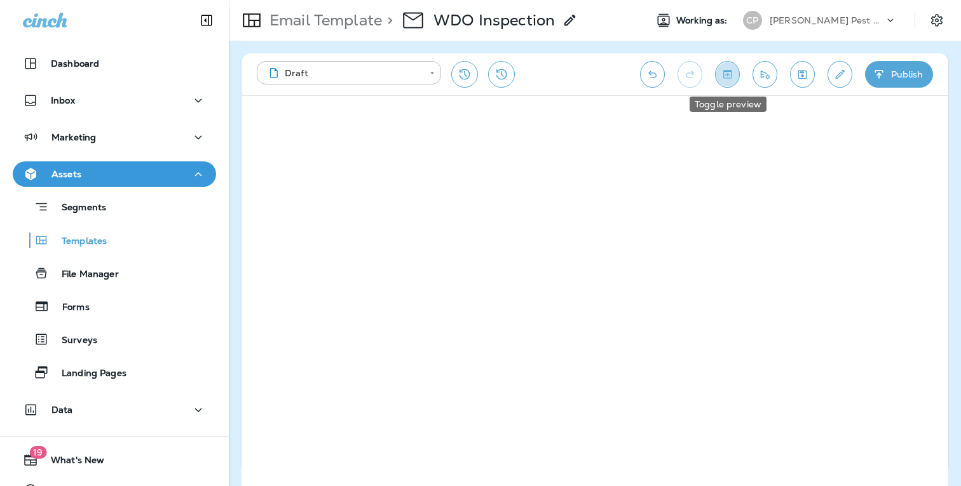
click at [724, 73] on icon "Toggle preview" at bounding box center [726, 74] width 13 height 13
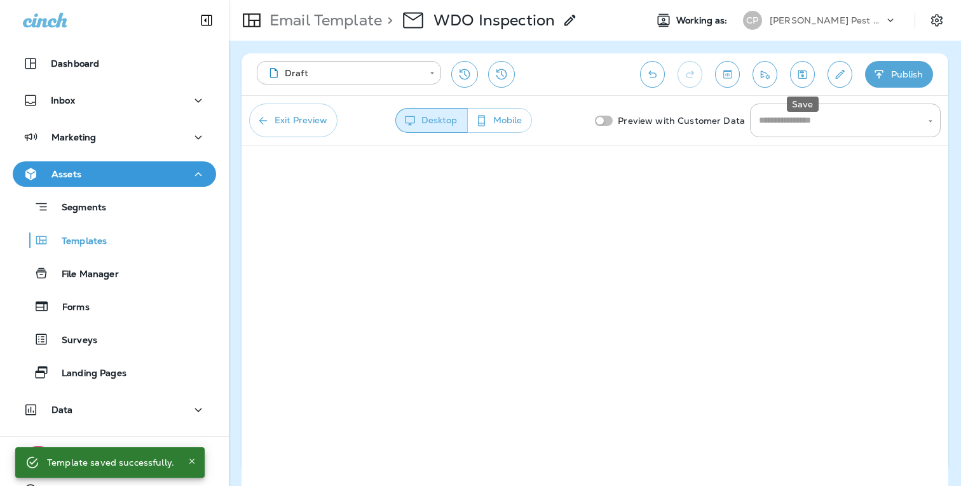
click at [799, 80] on icon "Save" at bounding box center [801, 74] width 13 height 13
click at [727, 79] on icon "Toggle preview" at bounding box center [726, 74] width 13 height 13
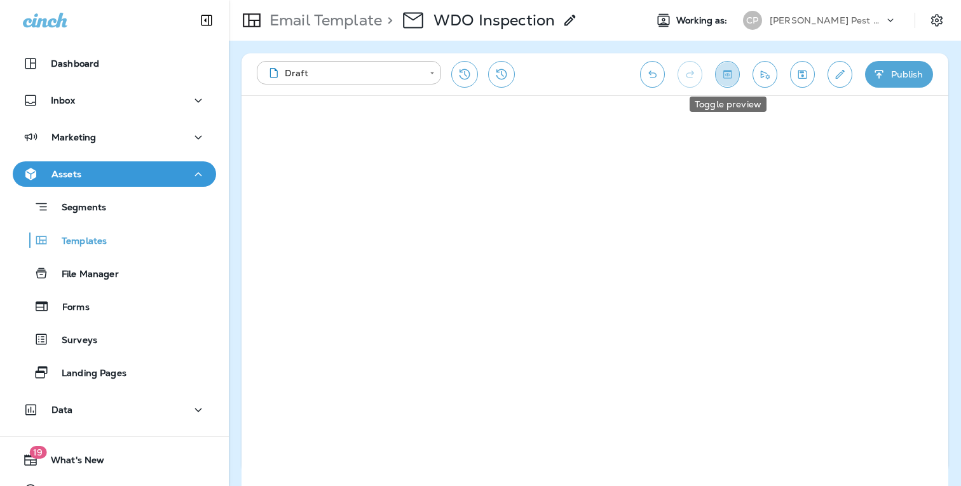
click at [734, 71] on button "Toggle preview" at bounding box center [727, 74] width 25 height 27
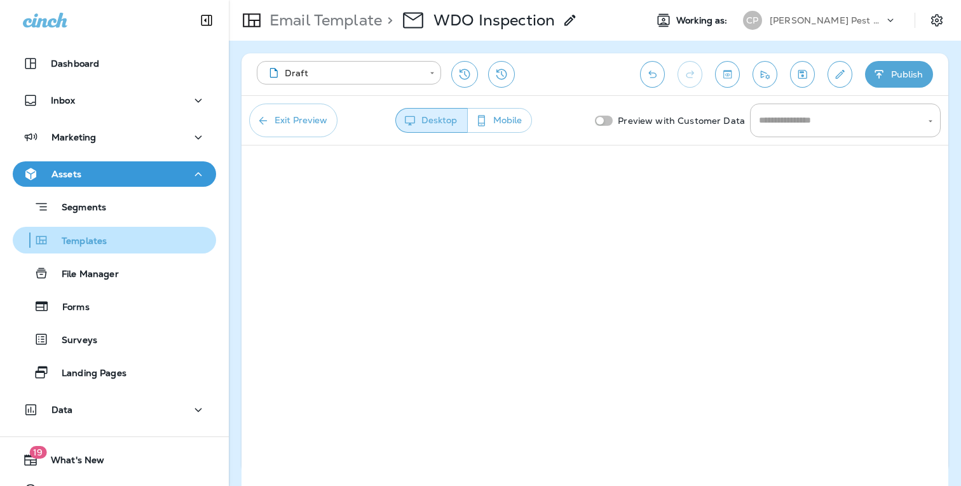
click at [101, 242] on p "Templates" at bounding box center [78, 242] width 58 height 12
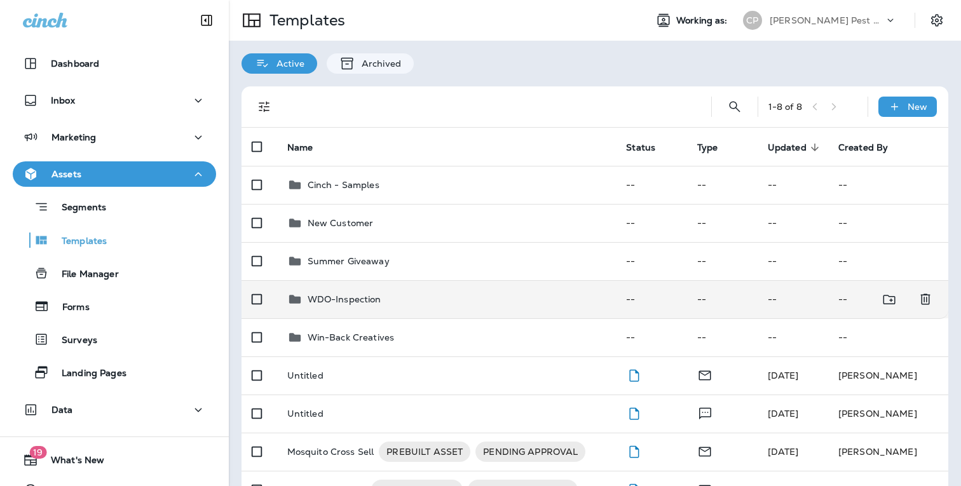
click at [369, 301] on p "WDO-Inspection" at bounding box center [344, 299] width 74 height 10
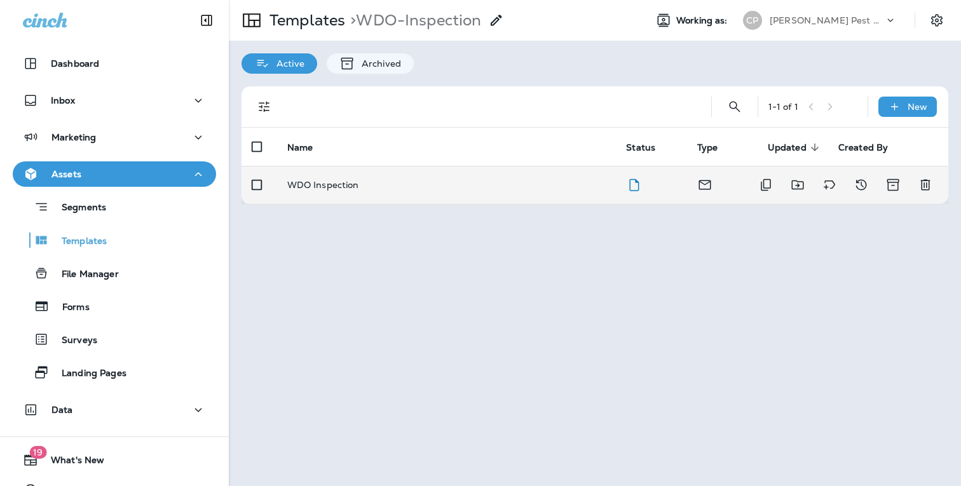
click at [331, 187] on p "WDO Inspection" at bounding box center [323, 185] width 72 height 10
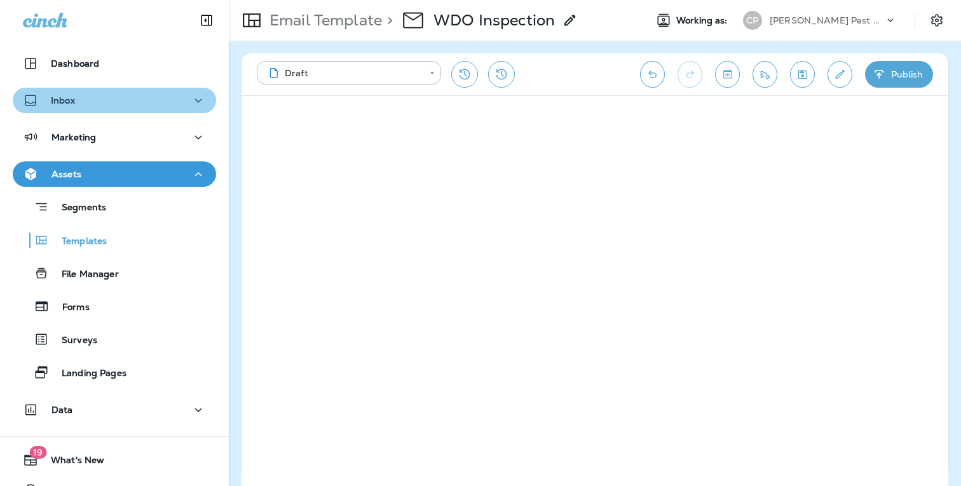
click at [142, 100] on div "Inbox" at bounding box center [114, 101] width 183 height 16
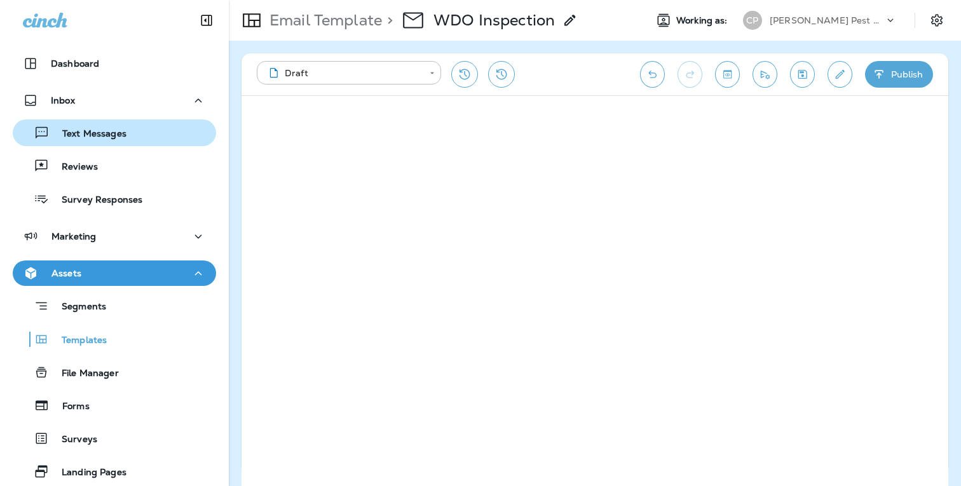
click at [122, 133] on p "Text Messages" at bounding box center [88, 134] width 77 height 12
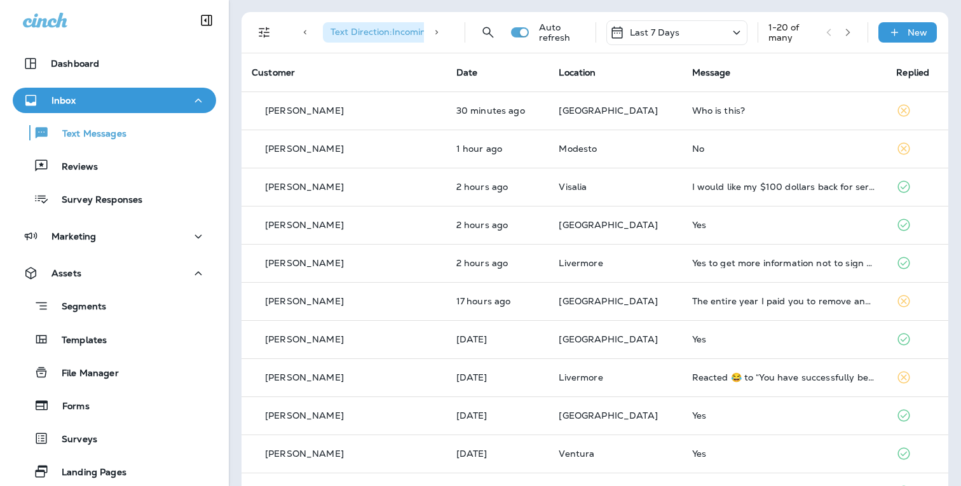
scroll to position [17, 0]
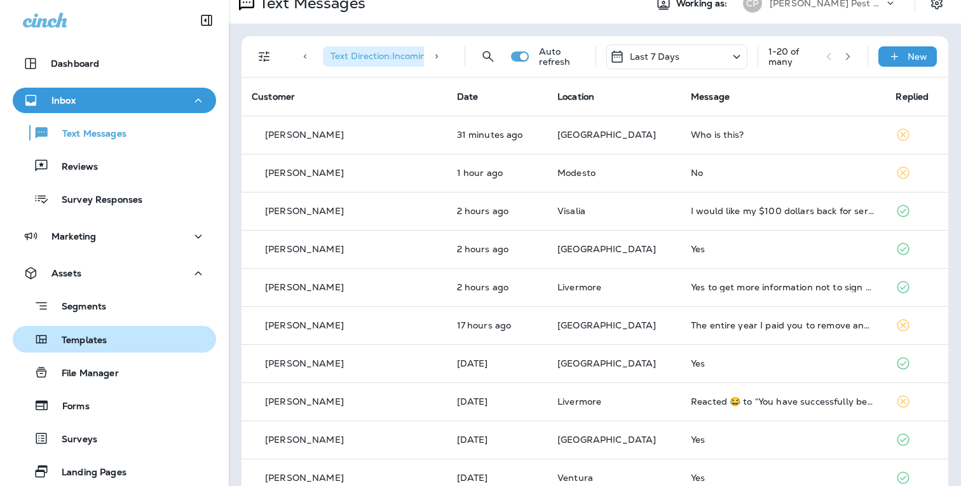
click at [92, 342] on p "Templates" at bounding box center [78, 341] width 58 height 12
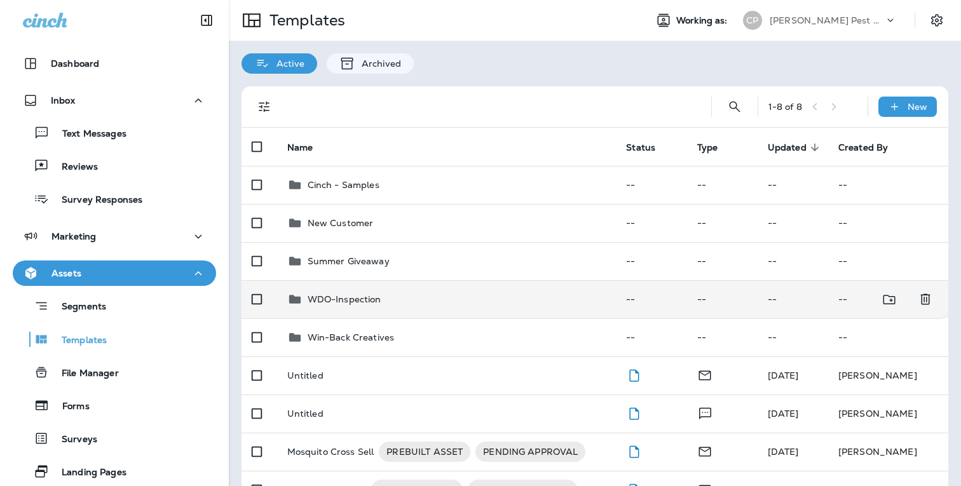
click at [370, 303] on p "WDO-Inspection" at bounding box center [344, 299] width 74 height 10
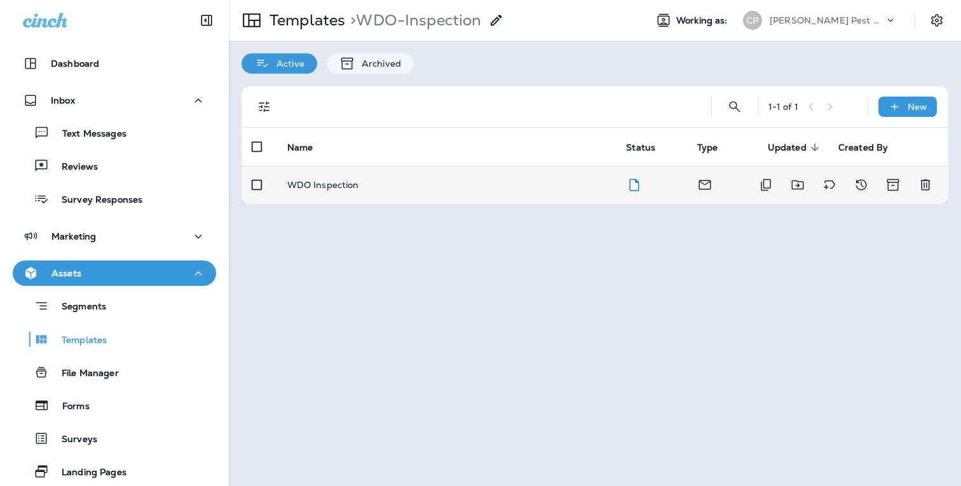
click at [353, 182] on p "WDO Inspection" at bounding box center [323, 185] width 72 height 10
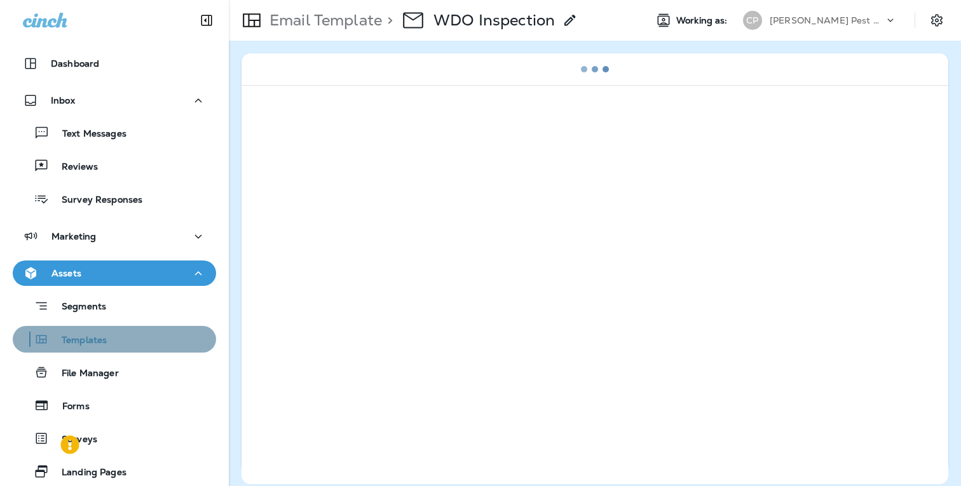
click at [89, 337] on p "Templates" at bounding box center [78, 341] width 58 height 12
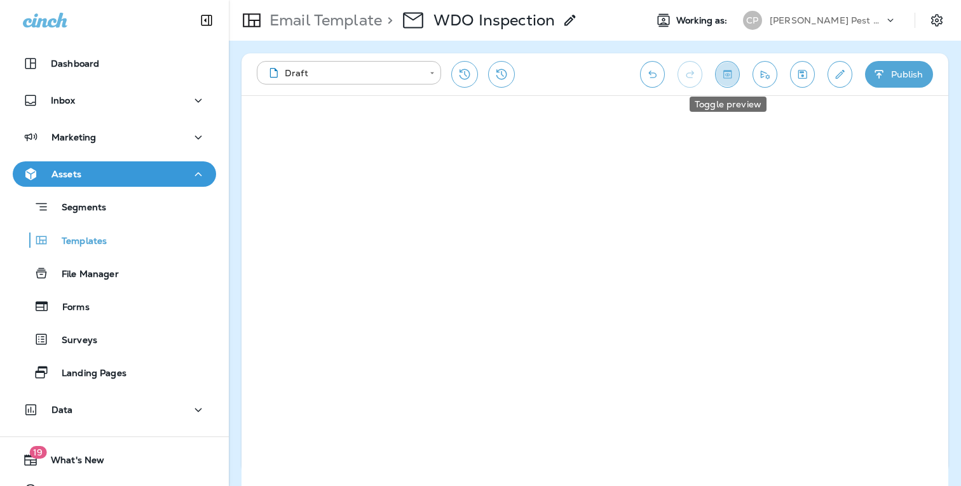
click at [733, 75] on icon "Toggle preview" at bounding box center [726, 74] width 13 height 13
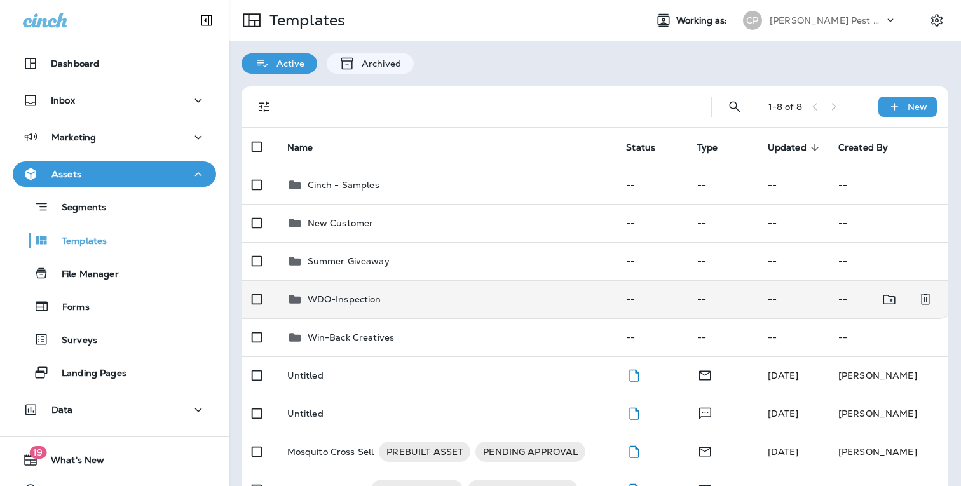
click at [454, 304] on div "WDO-Inspection" at bounding box center [446, 299] width 319 height 15
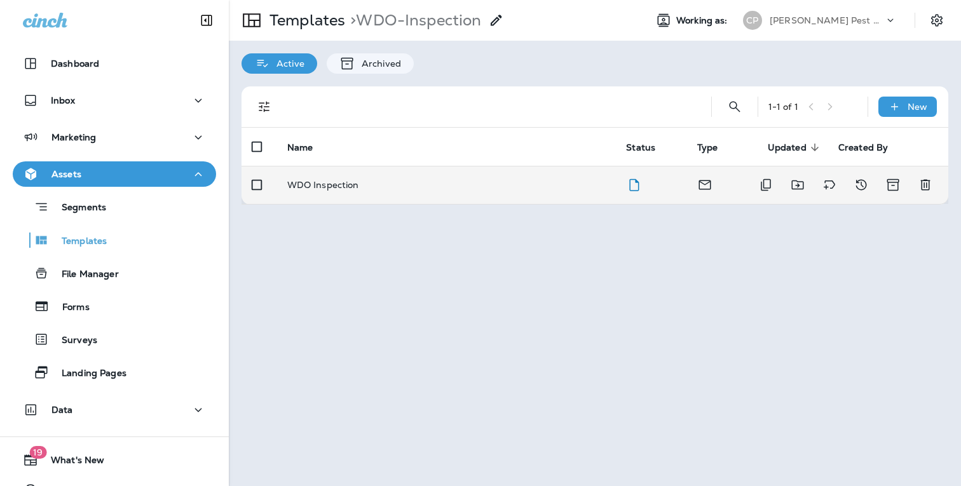
click at [408, 189] on div "WDO Inspection" at bounding box center [446, 185] width 319 height 10
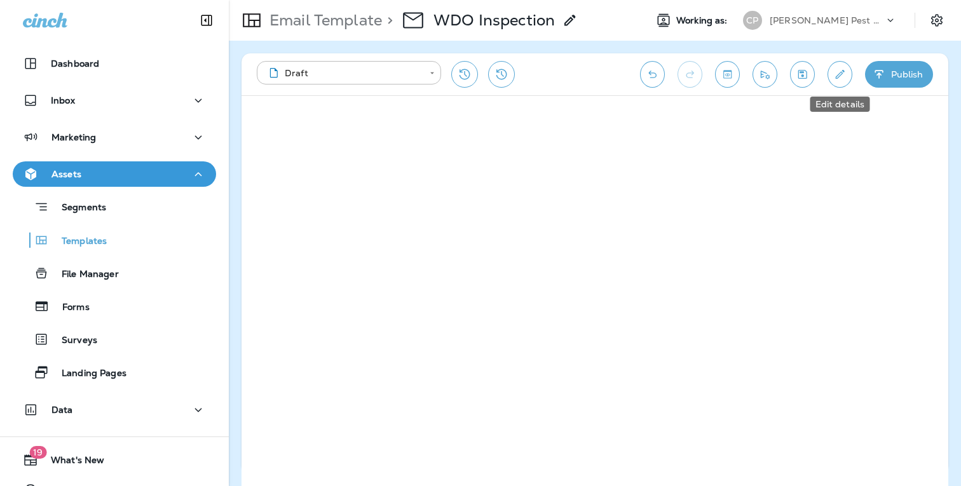
click at [846, 75] on icon "Edit details" at bounding box center [839, 74] width 13 height 13
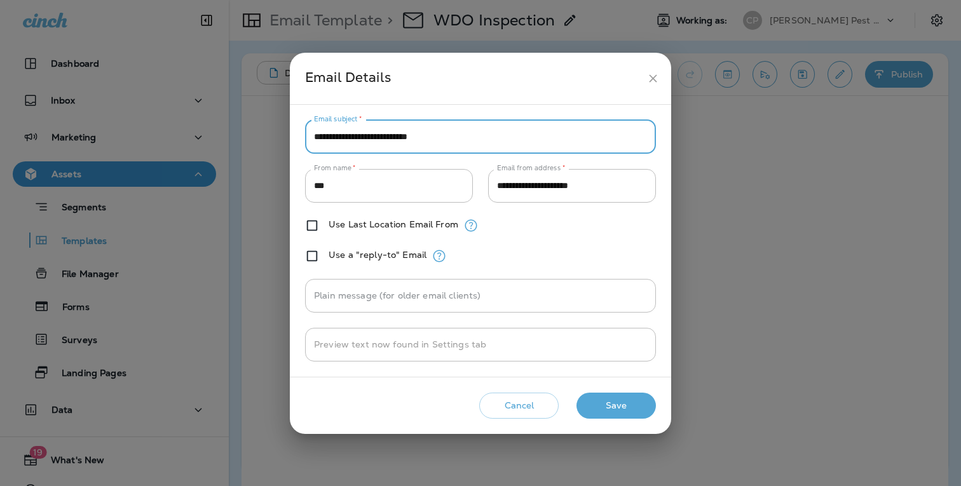
drag, startPoint x: 449, startPoint y: 138, endPoint x: 255, endPoint y: 130, distance: 193.9
click at [305, 130] on input "**********" at bounding box center [480, 137] width 351 height 34
type input "********"
click at [605, 398] on button "Save" at bounding box center [615, 406] width 79 height 26
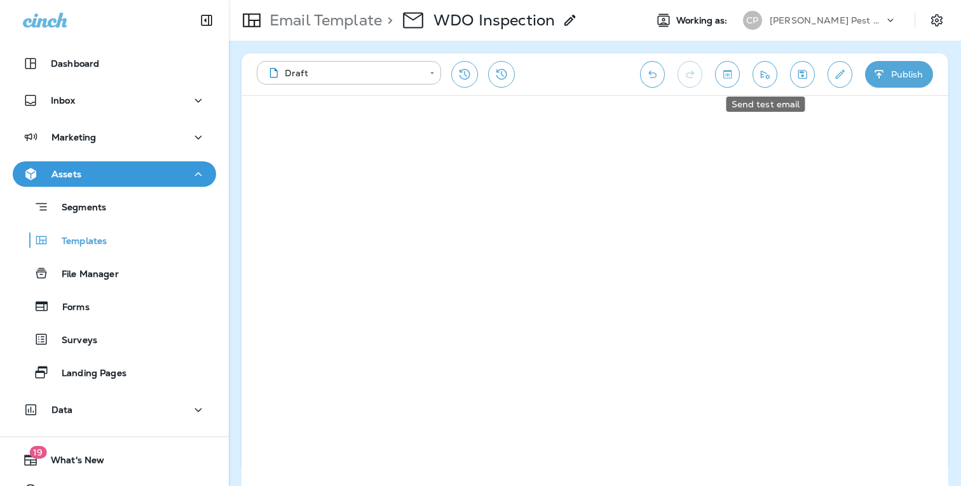
click at [768, 76] on icon "Send test email" at bounding box center [764, 75] width 9 height 8
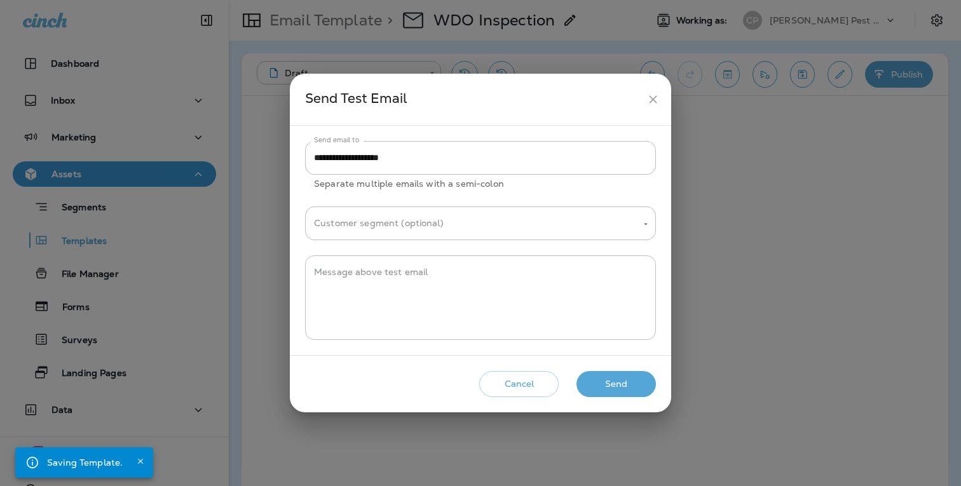
click at [607, 384] on button "Send" at bounding box center [615, 384] width 79 height 26
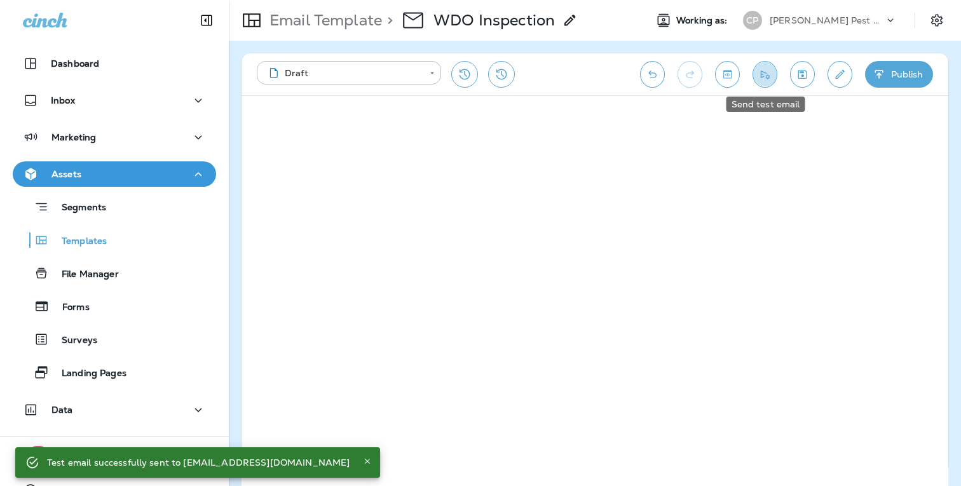
click at [767, 75] on icon "Send test email" at bounding box center [764, 75] width 9 height 8
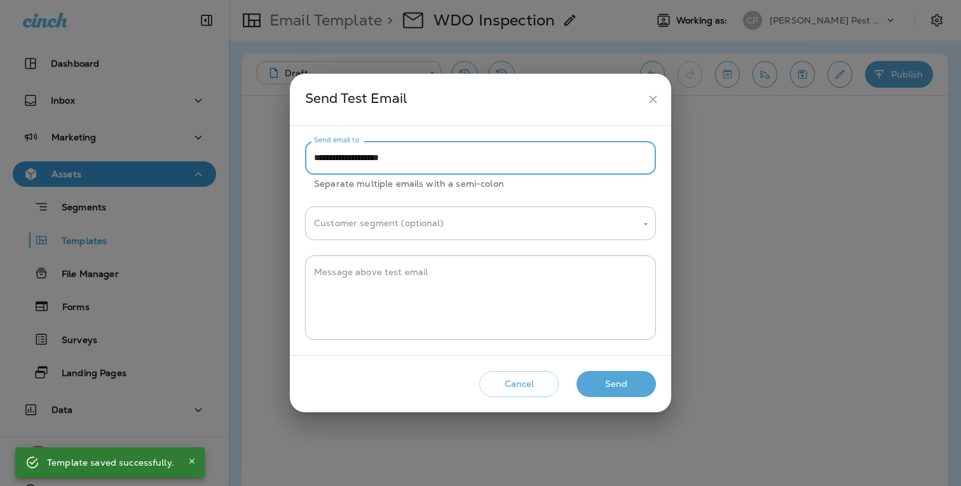
click at [464, 163] on input "**********" at bounding box center [480, 158] width 351 height 34
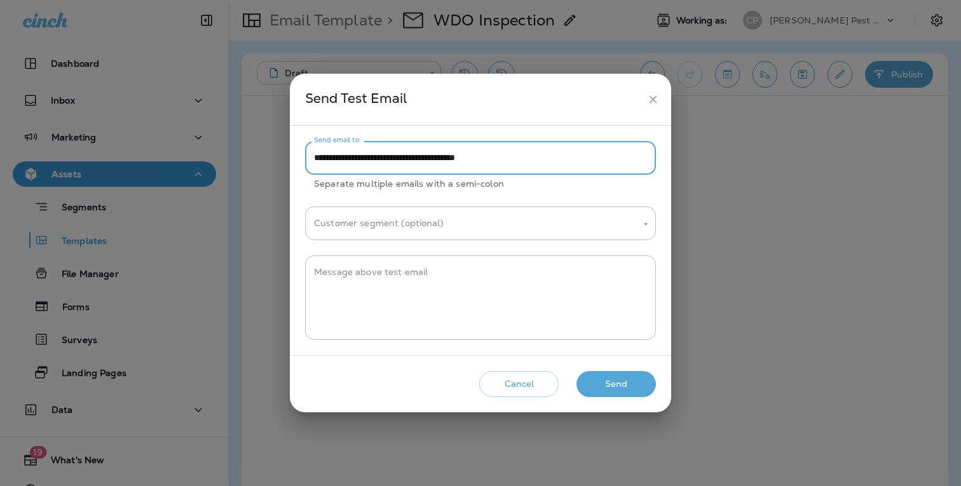
type input "**********"
click at [624, 382] on button "Send" at bounding box center [615, 384] width 79 height 26
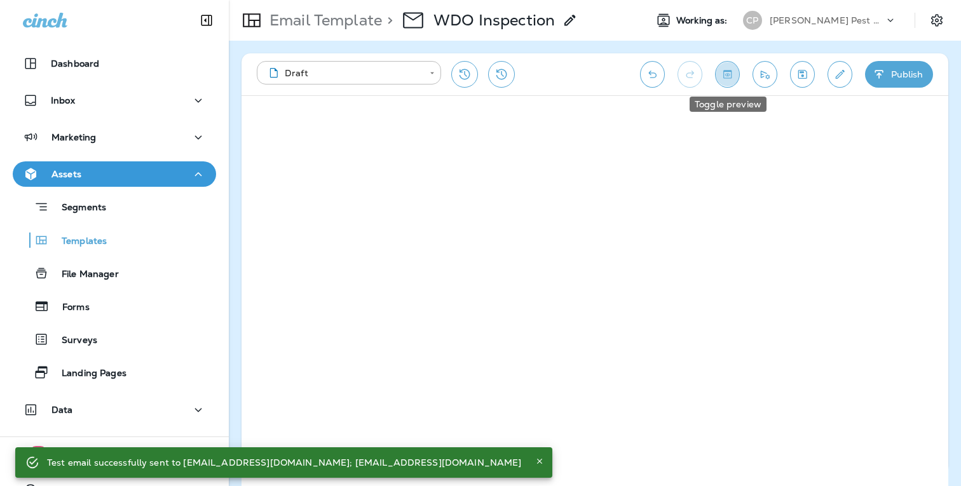
click at [729, 74] on icon "Toggle preview" at bounding box center [726, 74] width 13 height 13
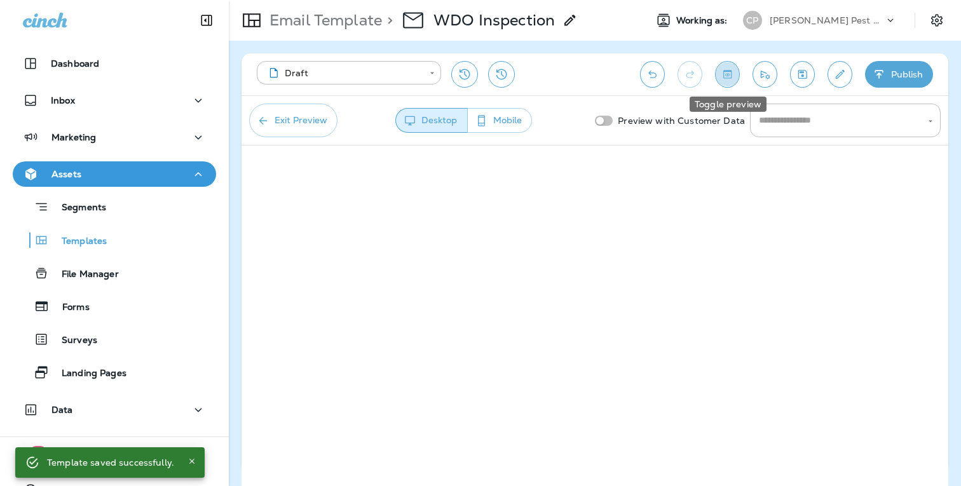
click at [729, 72] on icon "Toggle preview" at bounding box center [727, 74] width 8 height 8
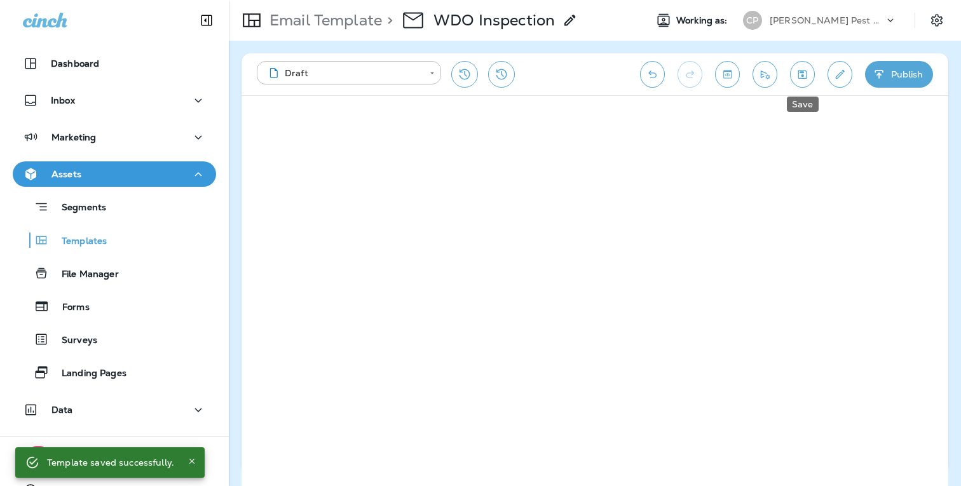
click at [799, 74] on icon "Save" at bounding box center [801, 74] width 13 height 13
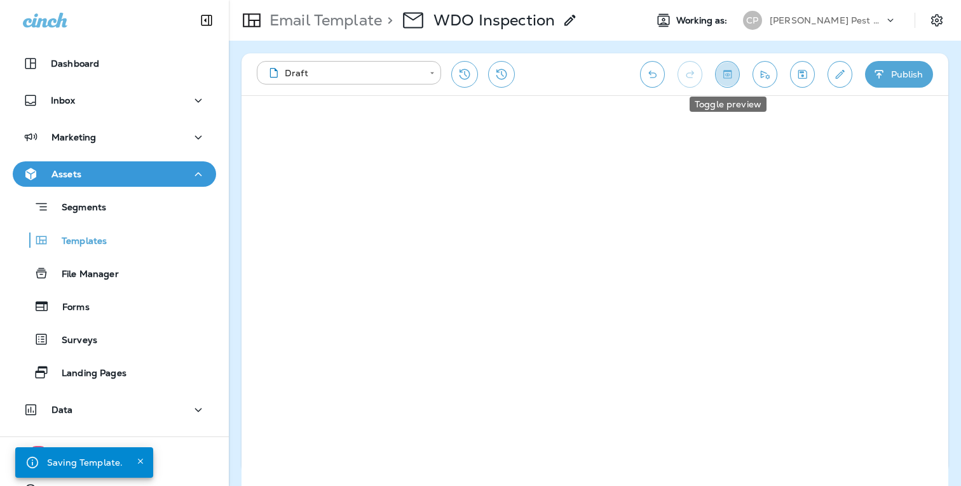
click at [722, 76] on icon "Toggle preview" at bounding box center [726, 74] width 13 height 13
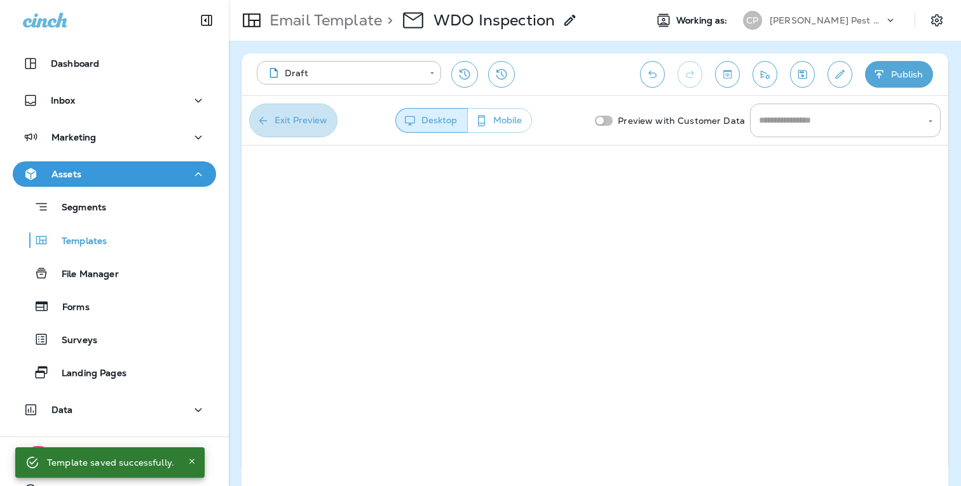
click at [312, 118] on button "Exit Preview" at bounding box center [293, 121] width 88 height 34
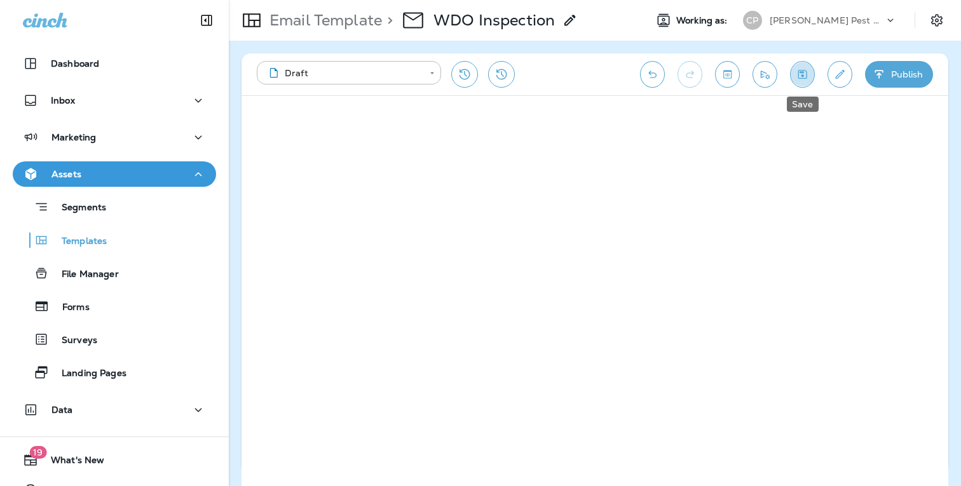
click at [799, 72] on icon "Save" at bounding box center [802, 74] width 9 height 9
click at [800, 77] on icon "Save" at bounding box center [801, 74] width 13 height 13
